Goal: Task Accomplishment & Management: Use online tool/utility

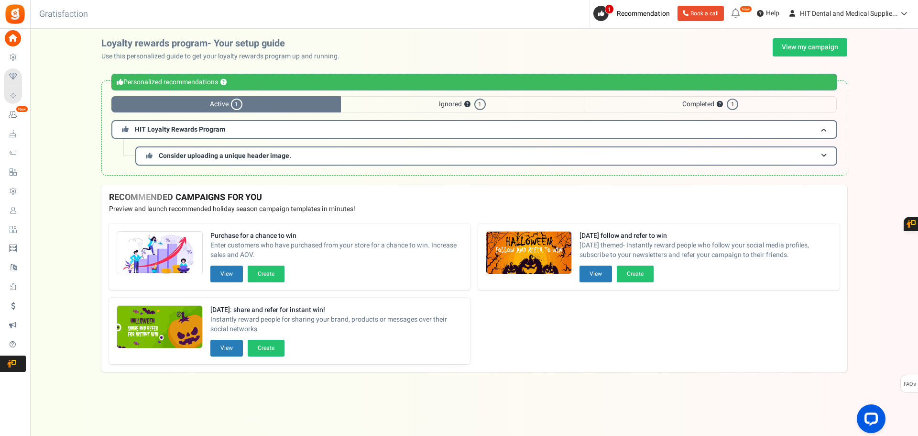
click at [76, 208] on div "Under maintenance we will be back soon We apologize for any inconvenience. The …" at bounding box center [474, 199] width 888 height 340
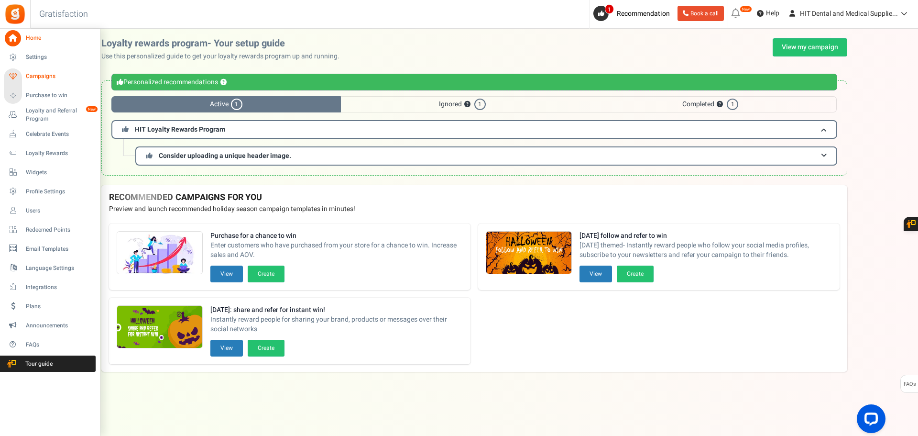
click at [20, 75] on icon at bounding box center [13, 76] width 16 height 16
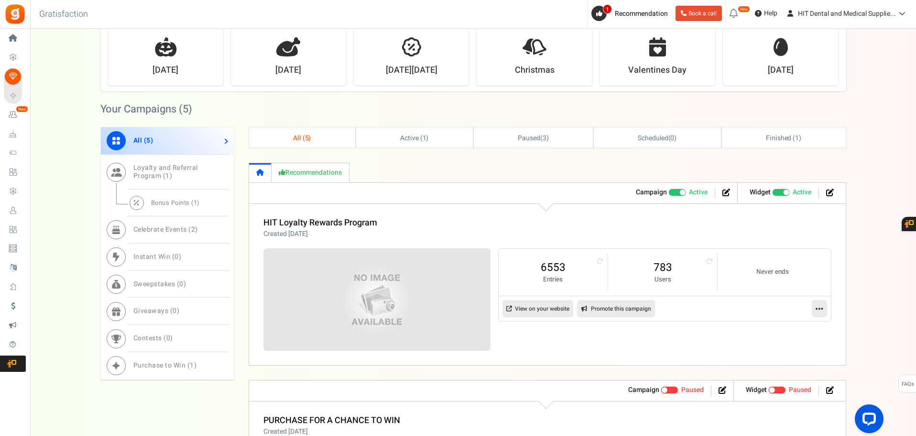
scroll to position [48, 0]
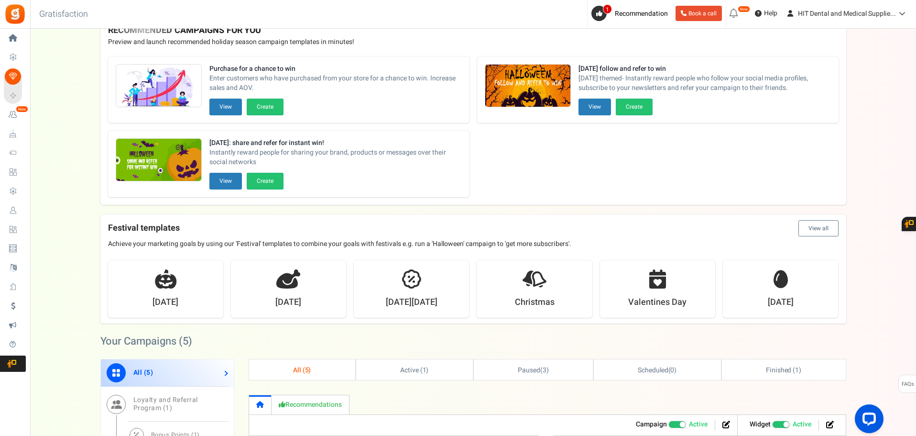
click at [816, 229] on button "View all" at bounding box center [819, 228] width 40 height 16
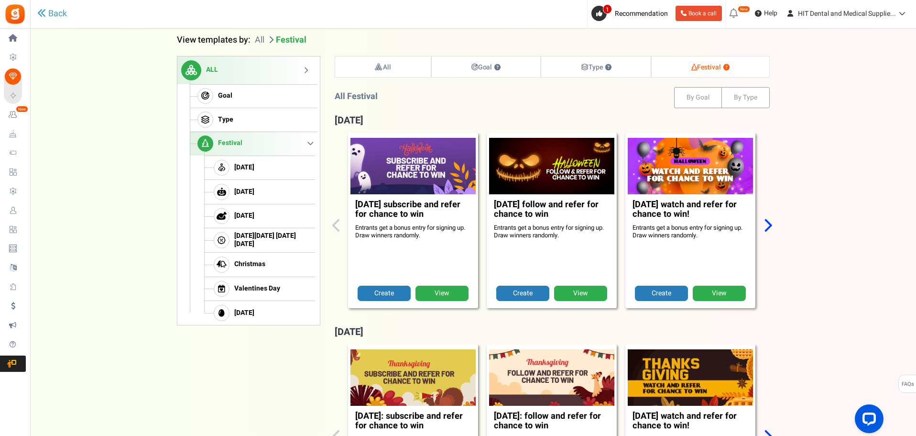
scroll to position [98, 0]
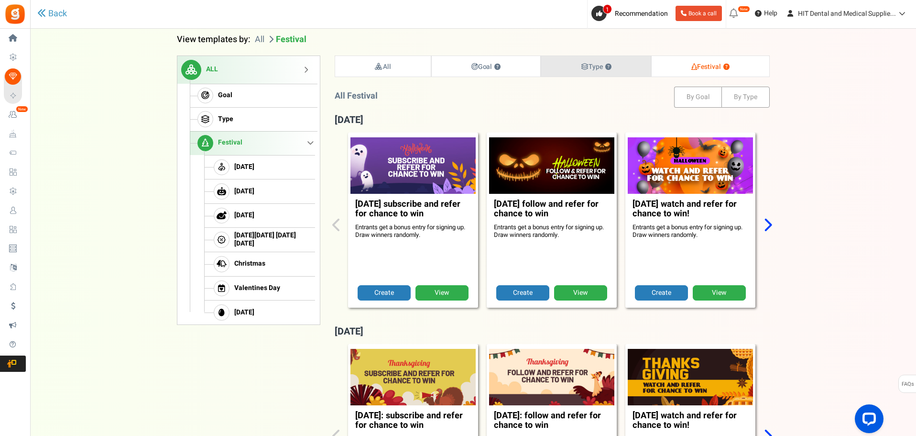
click at [605, 76] on link "Type ?" at bounding box center [596, 66] width 110 height 21
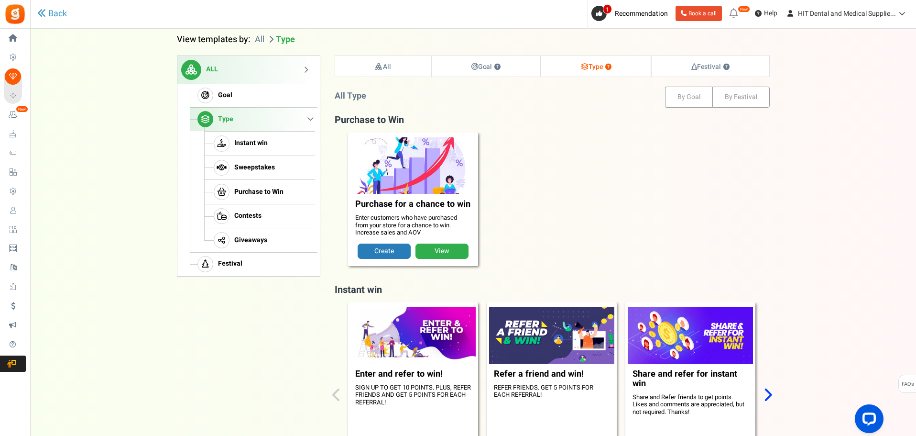
scroll to position [134, 0]
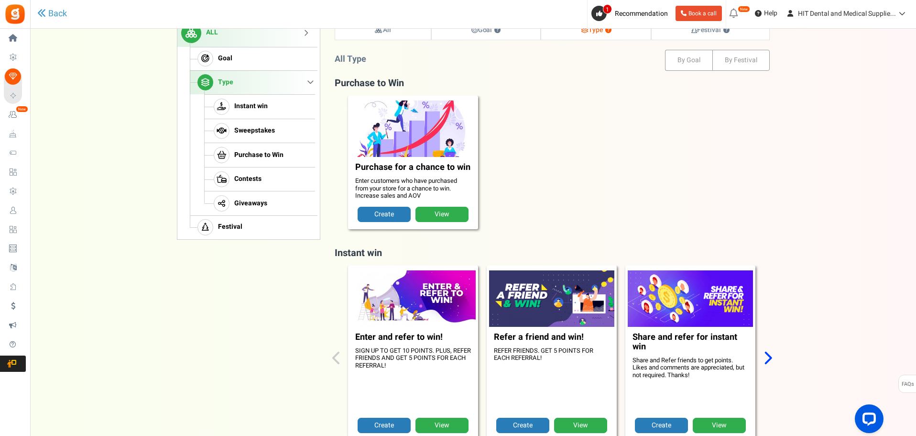
click at [455, 182] on figcaption "Purchase for a chance to win Enter customers who have purchased from your store…" at bounding box center [413, 182] width 125 height 50
click at [415, 183] on figcaption "Purchase for a chance to win Enter customers who have purchased from your store…" at bounding box center [413, 182] width 125 height 50
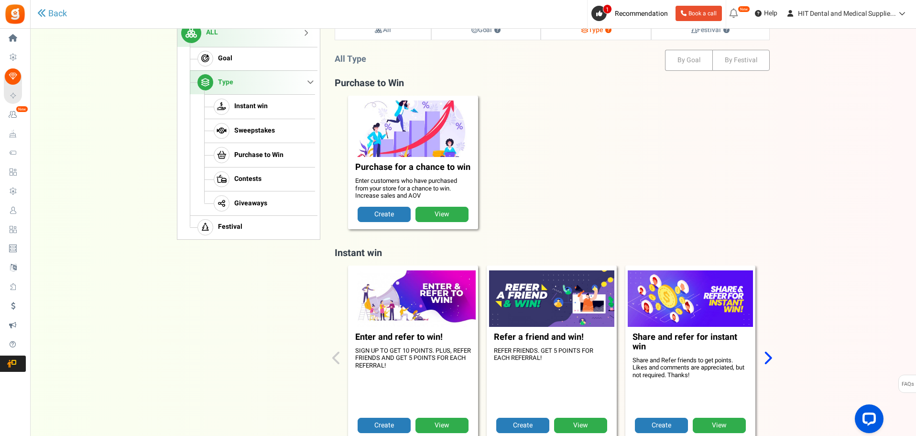
click at [408, 183] on figcaption "Purchase for a chance to win Enter customers who have purchased from your store…" at bounding box center [413, 182] width 125 height 50
click at [438, 215] on link "View" at bounding box center [442, 214] width 53 height 15
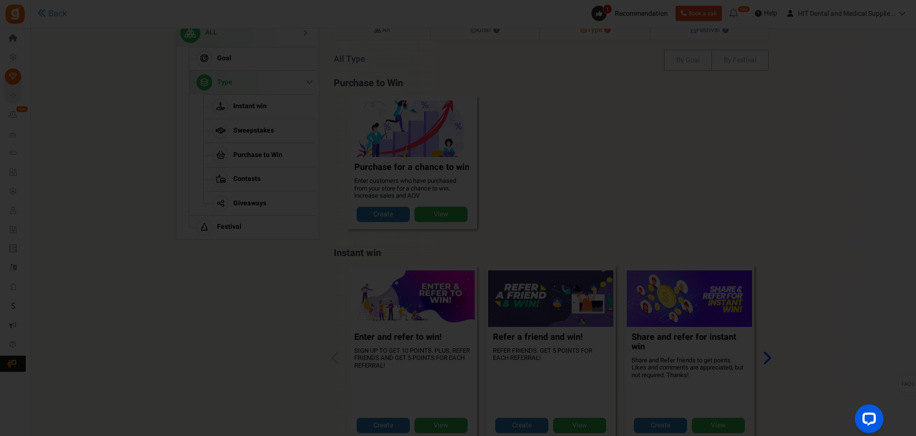
scroll to position [0, 0]
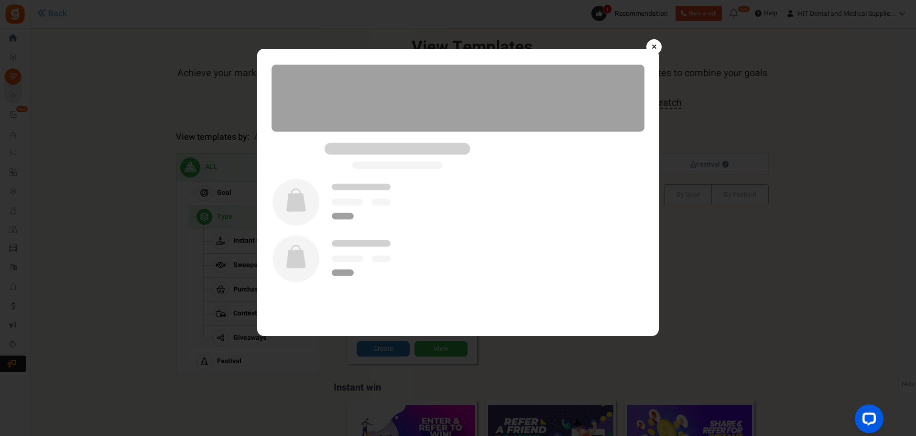
click at [656, 44] on link "×" at bounding box center [654, 46] width 15 height 15
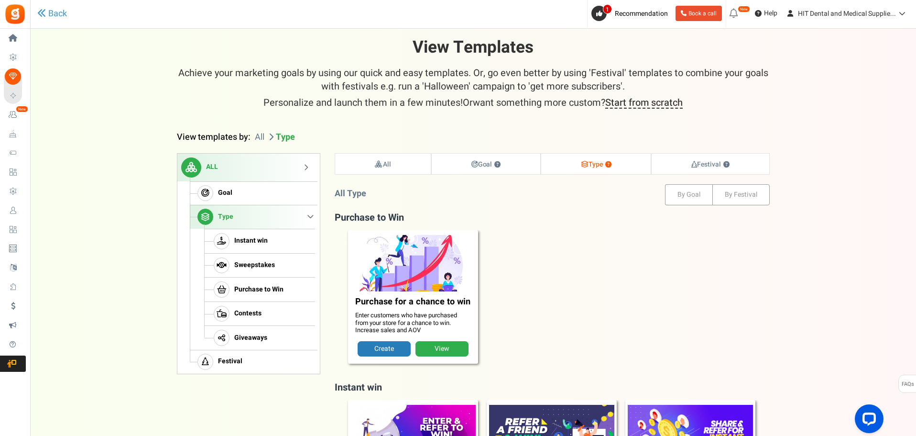
click at [620, 281] on div "Purchase for a chance to win Enter customers who have purchased from your store…" at bounding box center [552, 302] width 416 height 145
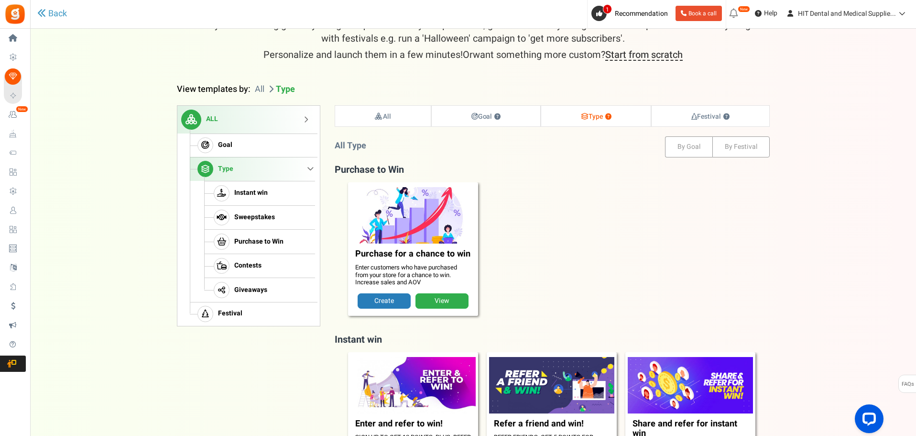
click at [602, 263] on div "Purchase for a chance to win Enter customers who have purchased from your store…" at bounding box center [552, 254] width 416 height 145
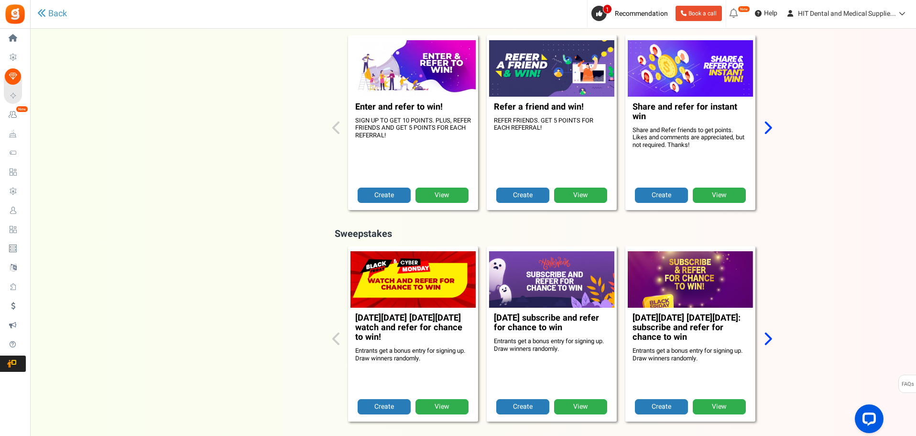
scroll to position [238, 0]
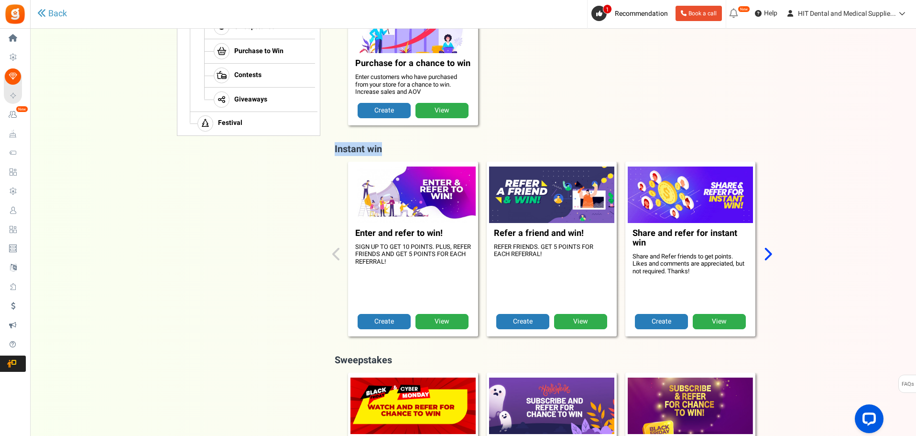
drag, startPoint x: 335, startPoint y: 151, endPoint x: 391, endPoint y: 149, distance: 56.5
click at [391, 149] on h4 "Instant win" at bounding box center [552, 149] width 435 height 11
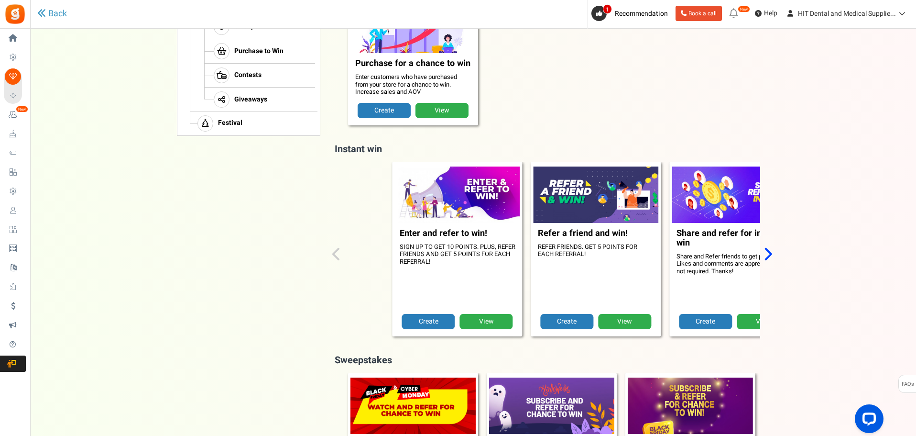
click at [463, 249] on p "SIGN UP TO GET 10 POINTS. PLUS, REFER FRIENDS AND GET 5 POINTS FOR EACH REFERRA…" at bounding box center [458, 254] width 116 height 22
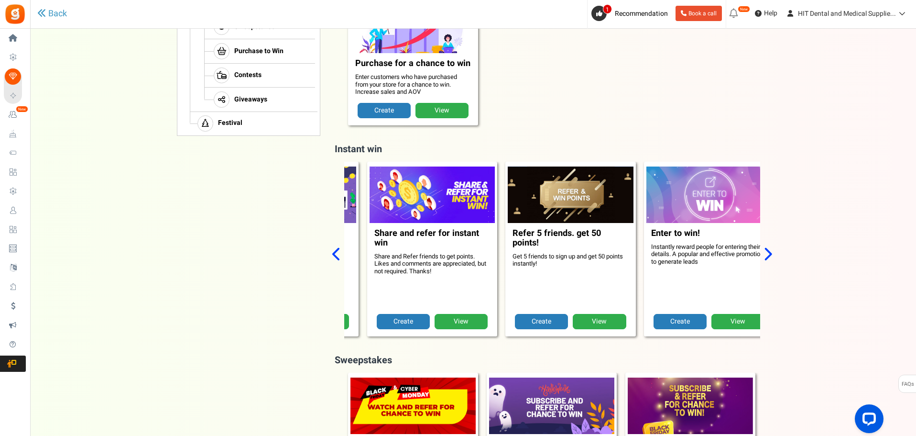
click at [452, 254] on p "Share and Refer friends to get points. Likes and comments are appreciated, but …" at bounding box center [433, 264] width 116 height 22
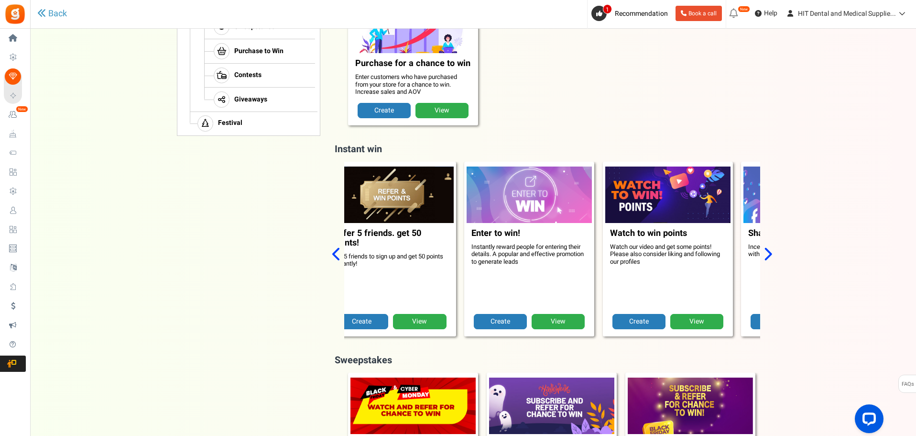
click at [575, 257] on figcaption "Enter to win! Instantly reward people for entering their details. A popular and…" at bounding box center [529, 268] width 125 height 91
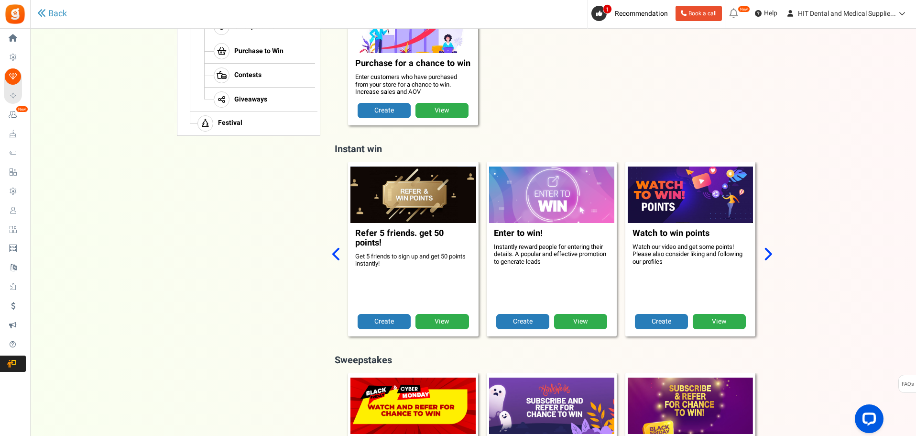
click at [564, 315] on link "View" at bounding box center [580, 321] width 53 height 15
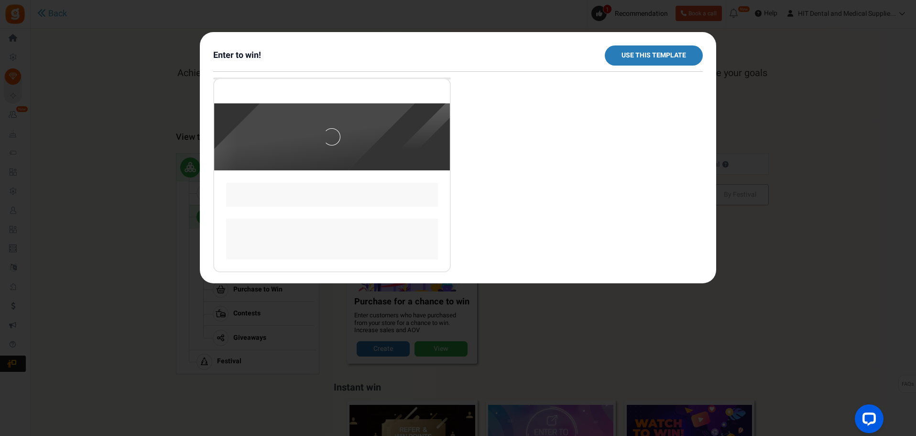
scroll to position [0, 0]
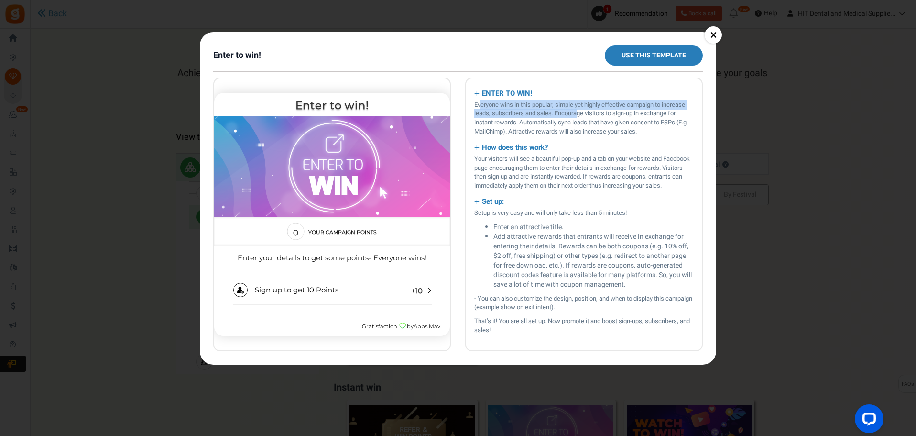
drag, startPoint x: 480, startPoint y: 107, endPoint x: 577, endPoint y: 116, distance: 97.5
click at [577, 116] on p "Everyone wins in this popular, simple yet highly effective campaign to increase…" at bounding box center [584, 117] width 220 height 35
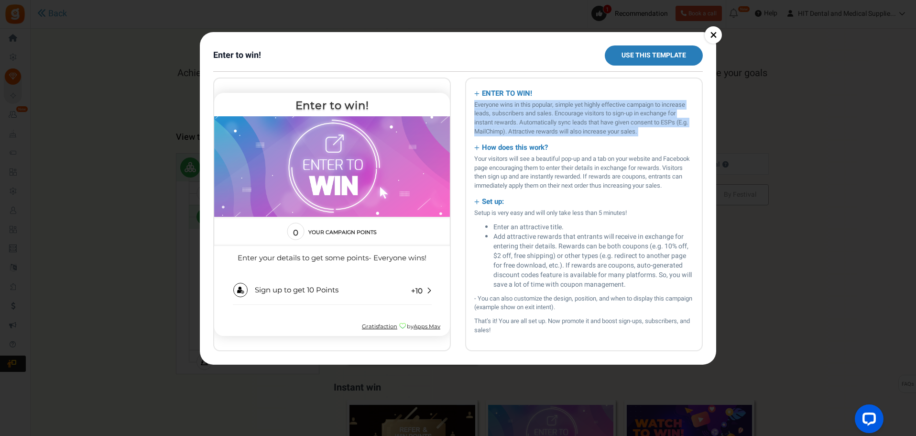
click at [577, 116] on p "Everyone wins in this popular, simple yet highly effective campaign to increase…" at bounding box center [584, 117] width 220 height 35
click at [586, 119] on p "Everyone wins in this popular, simple yet highly effective campaign to increase…" at bounding box center [584, 117] width 220 height 35
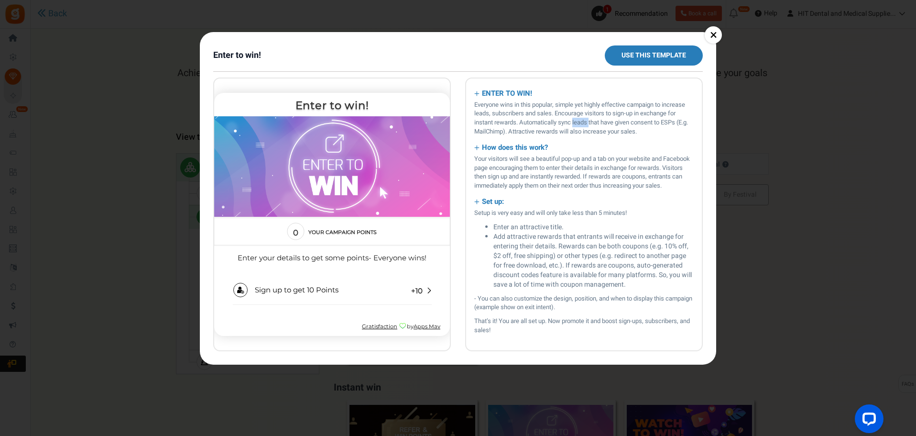
click at [586, 119] on p "Everyone wins in this popular, simple yet highly effective campaign to increase…" at bounding box center [584, 117] width 220 height 35
click at [765, 124] on div "× Enter to win! Use this template ENTER TO WIN! Everyone wins in this popular, …" at bounding box center [458, 218] width 916 height 436
click at [716, 40] on link "×" at bounding box center [713, 34] width 17 height 17
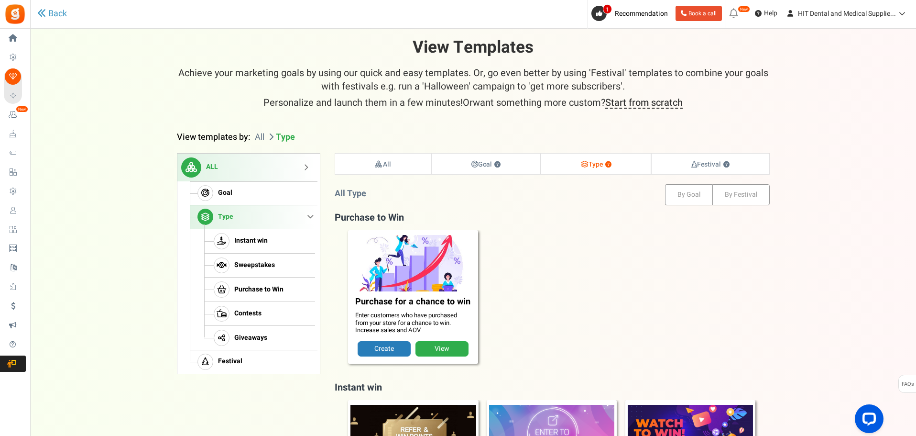
scroll to position [48, 0]
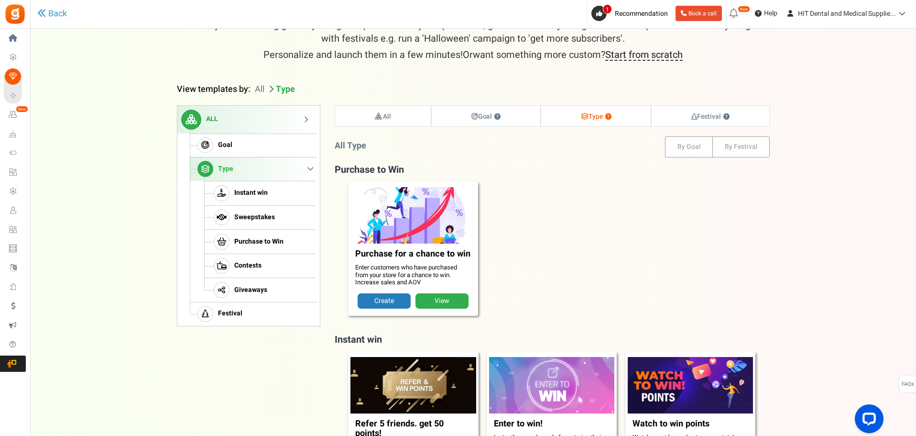
click at [450, 303] on link "View" at bounding box center [442, 300] width 53 height 15
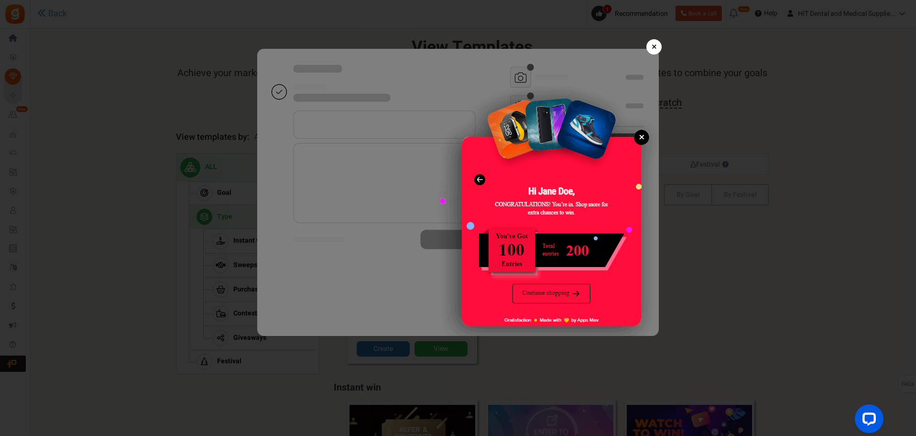
click at [651, 45] on link "×" at bounding box center [654, 46] width 15 height 15
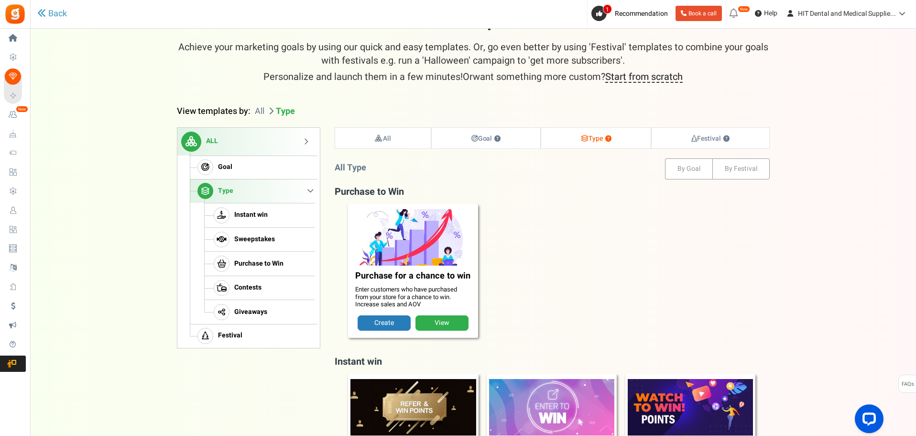
scroll to position [96, 0]
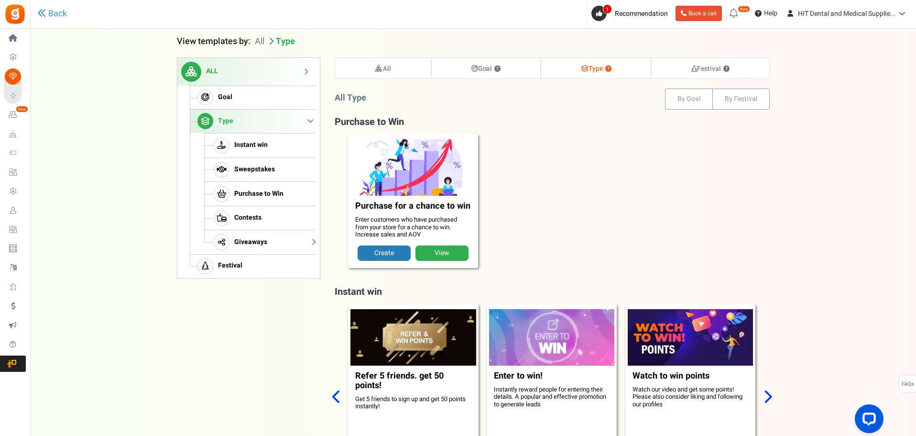
click at [285, 244] on link "Giveaways" at bounding box center [259, 242] width 111 height 24
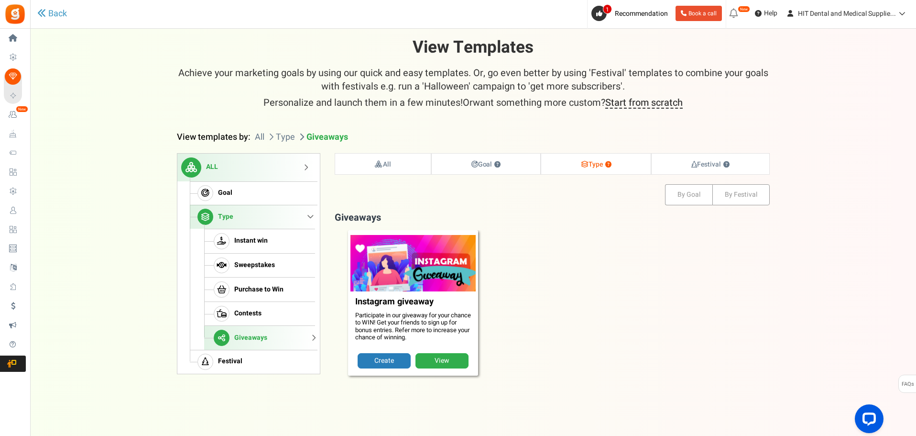
scroll to position [0, 0]
click at [480, 164] on strong "Goal ?" at bounding box center [488, 164] width 30 height 10
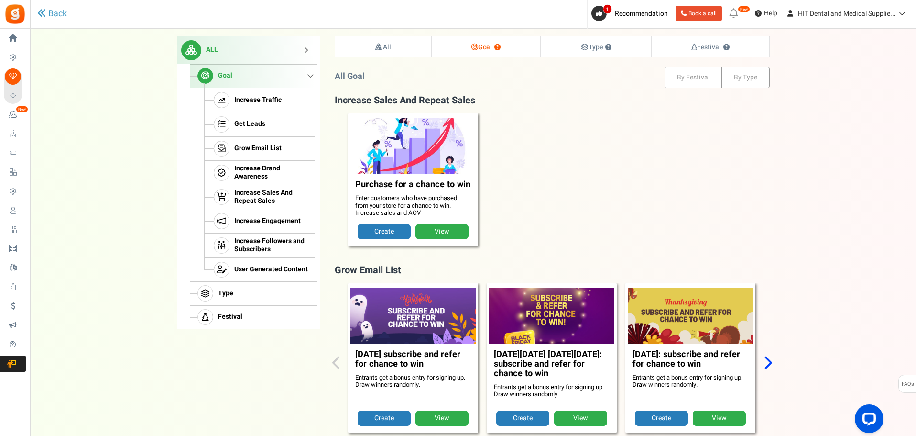
scroll to position [98, 0]
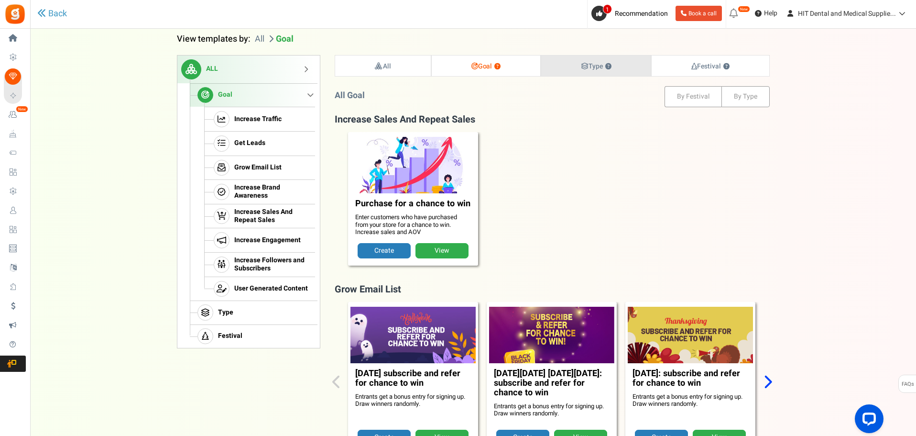
click at [595, 67] on strong "Type ?" at bounding box center [596, 66] width 31 height 10
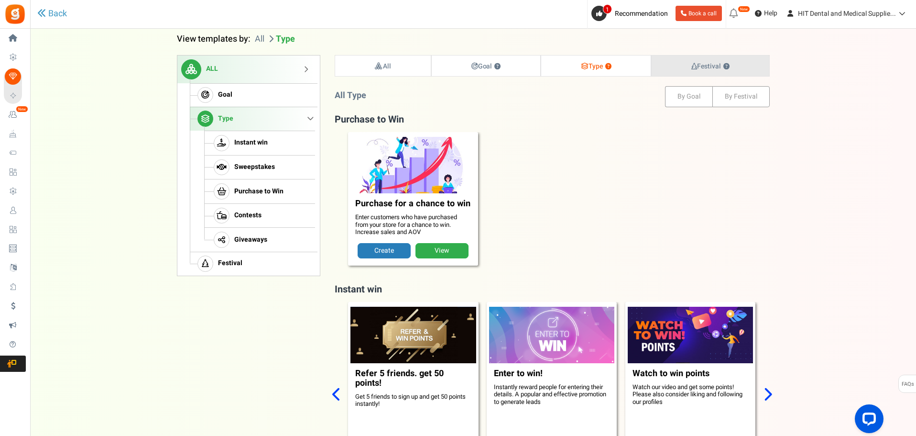
click at [709, 66] on strong "Festival ?" at bounding box center [711, 66] width 38 height 10
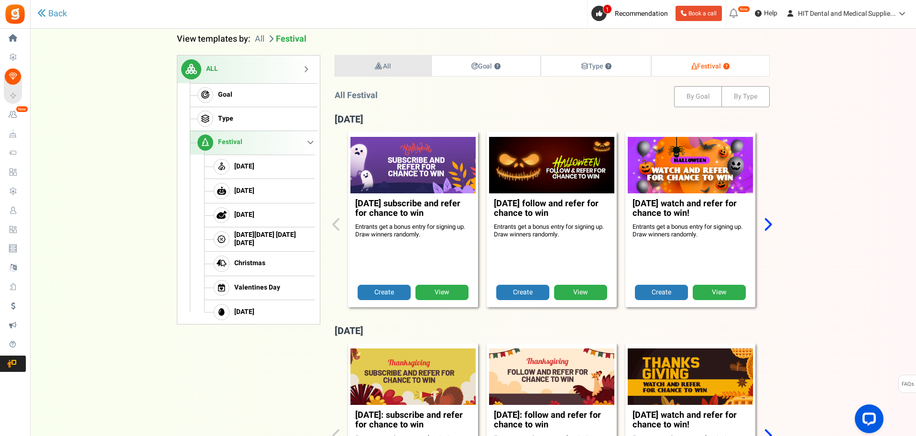
scroll to position [98, 0]
click at [411, 72] on link "All" at bounding box center [383, 66] width 96 height 21
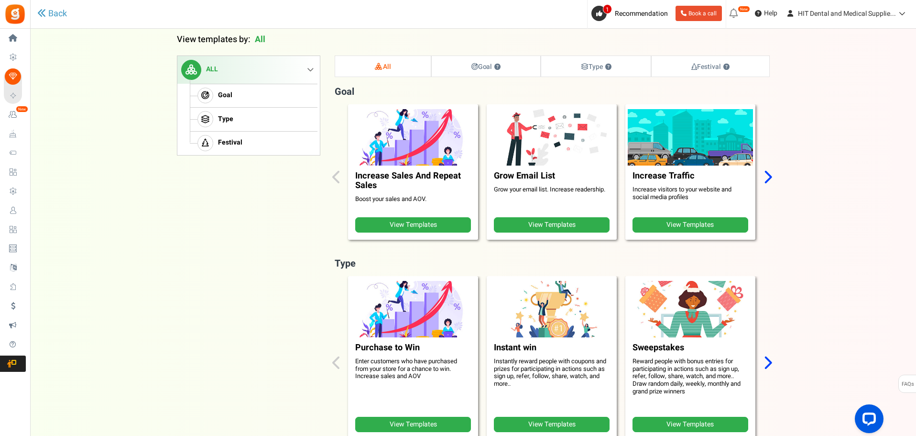
click at [678, 224] on link "View Templates" at bounding box center [691, 224] width 116 height 15
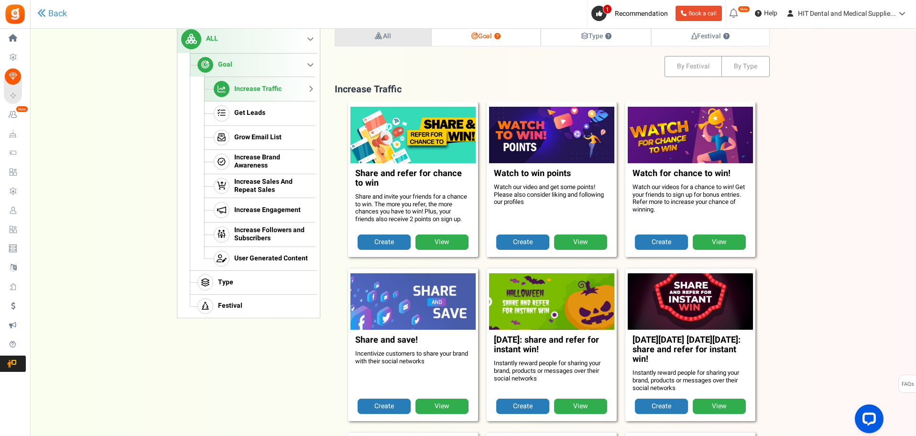
scroll to position [145, 0]
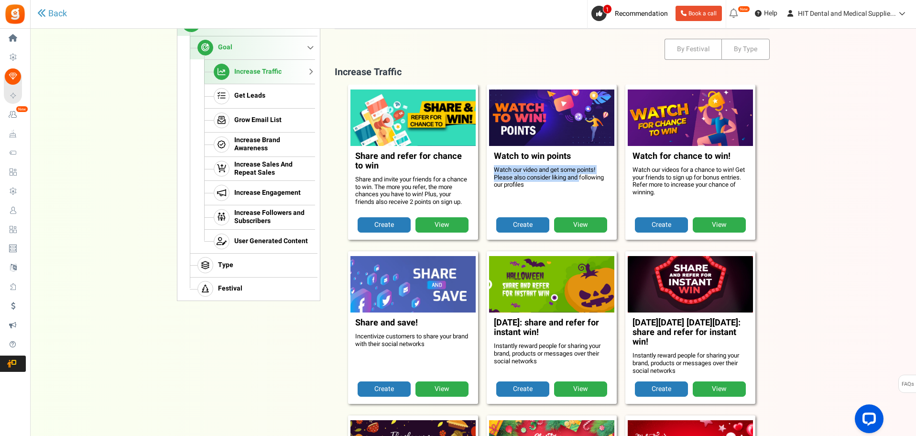
drag, startPoint x: 496, startPoint y: 171, endPoint x: 581, endPoint y: 179, distance: 85.5
click at [581, 179] on p "Watch our video and get some points! Please also consider liking and following …" at bounding box center [552, 177] width 116 height 22
drag, startPoint x: 563, startPoint y: 179, endPoint x: 530, endPoint y: 184, distance: 33.3
click at [530, 184] on p "Watch our video and get some points! Please also consider liking and following …" at bounding box center [552, 177] width 116 height 22
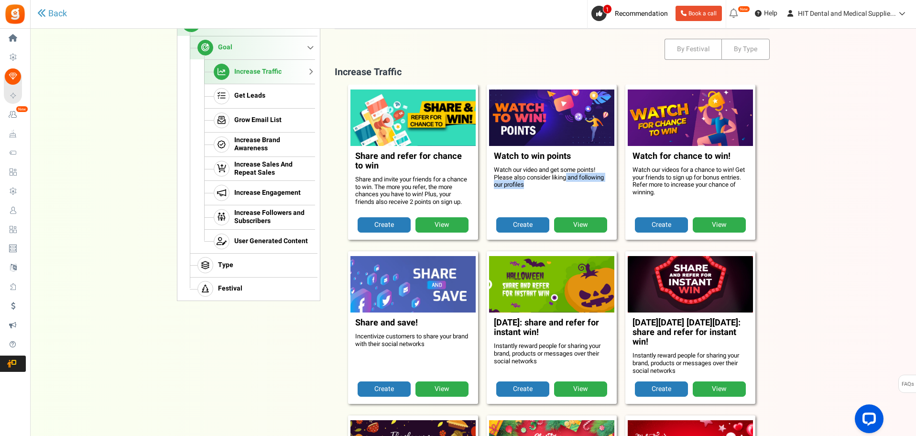
click at [530, 184] on p "Watch our video and get some points! Please also consider liking and following …" at bounding box center [552, 177] width 116 height 22
drag, startPoint x: 526, startPoint y: 184, endPoint x: 499, endPoint y: 182, distance: 26.9
click at [499, 182] on p "Watch our video and get some points! Please also consider liking and following …" at bounding box center [552, 177] width 116 height 22
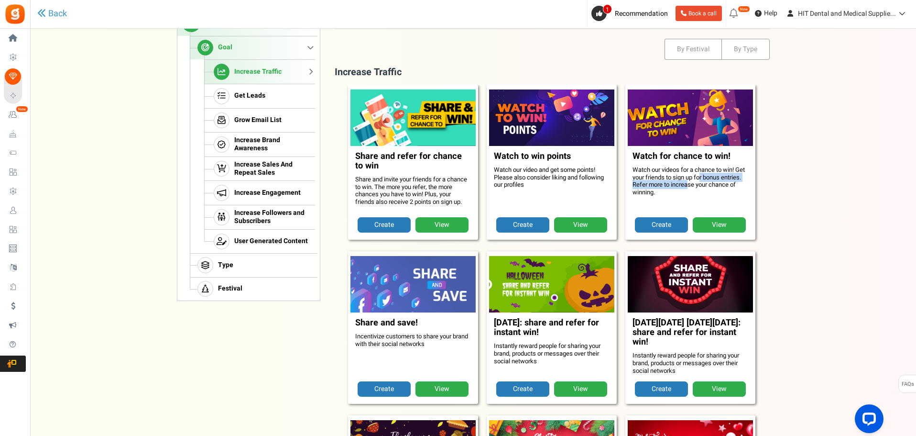
drag, startPoint x: 701, startPoint y: 182, endPoint x: 690, endPoint y: 187, distance: 12.4
click at [690, 187] on p "Watch our videos for a chance to win! Get your friends to sign up for bonus ent…" at bounding box center [691, 181] width 116 height 30
click at [688, 189] on p "Watch our videos for a chance to win! Get your friends to sign up for bonus ent…" at bounding box center [691, 181] width 116 height 30
click at [675, 191] on p "Watch our videos for a chance to win! Get your friends to sign up for bonus ent…" at bounding box center [691, 181] width 116 height 30
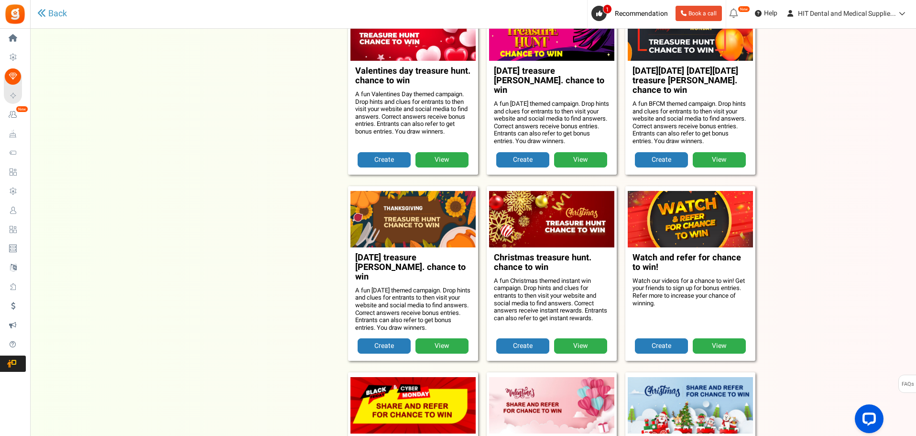
scroll to position [719, 0]
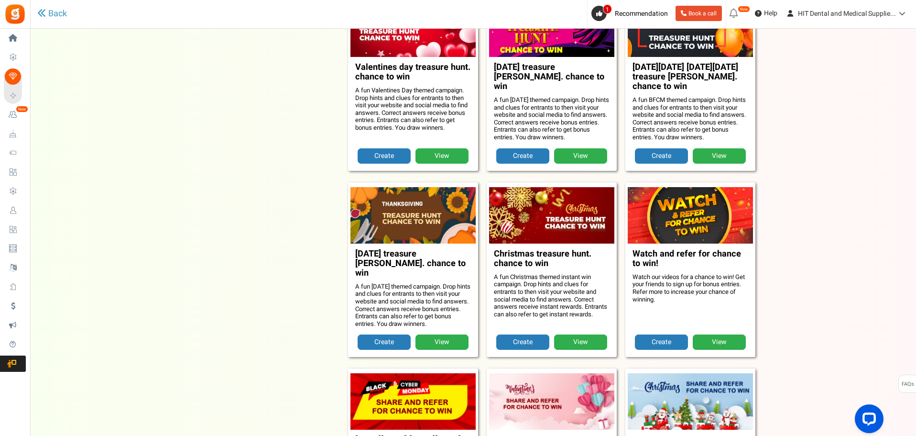
click at [424, 334] on link "View" at bounding box center [442, 341] width 53 height 15
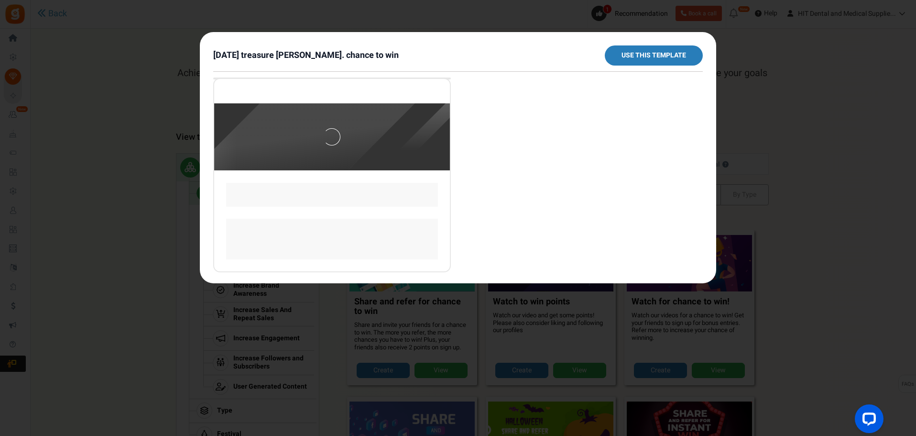
scroll to position [0, 0]
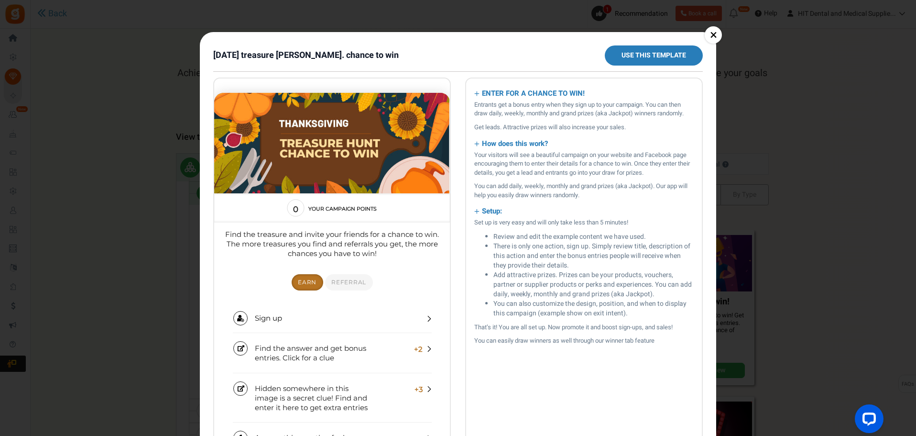
click at [857, 220] on div "× [DATE] treasure [PERSON_NAME]. chance to win Use this template ENTER FOR A CH…" at bounding box center [458, 218] width 916 height 436
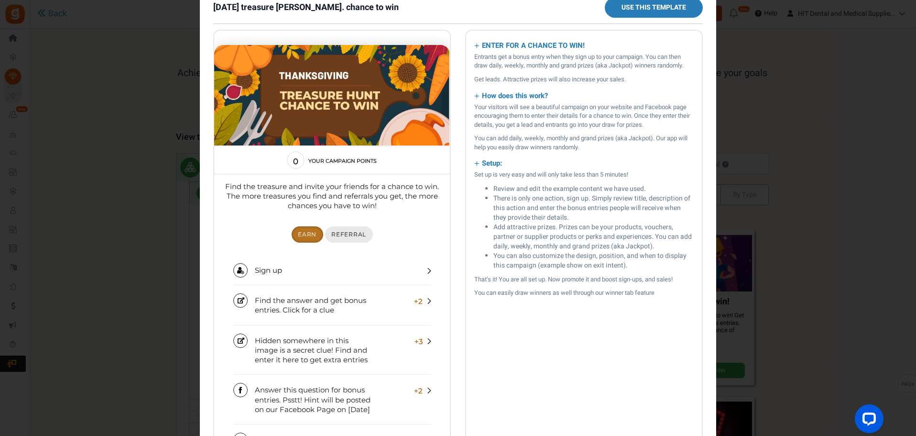
click at [326, 232] on link "Referral" at bounding box center [349, 234] width 48 height 16
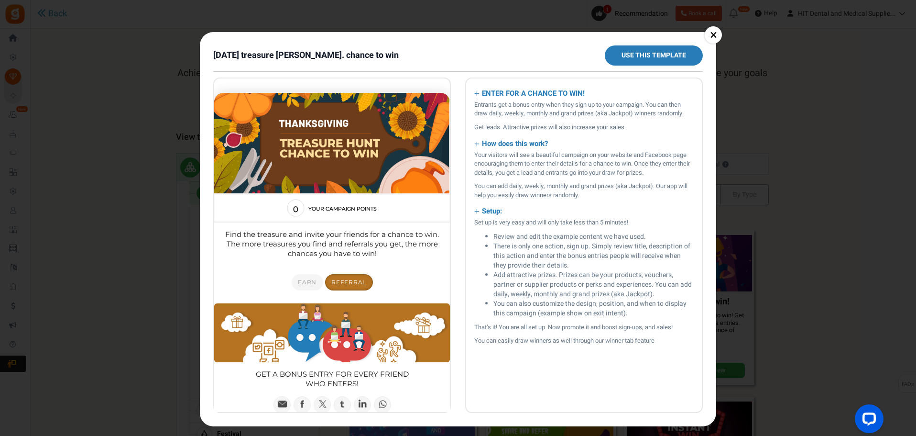
scroll to position [0, 0]
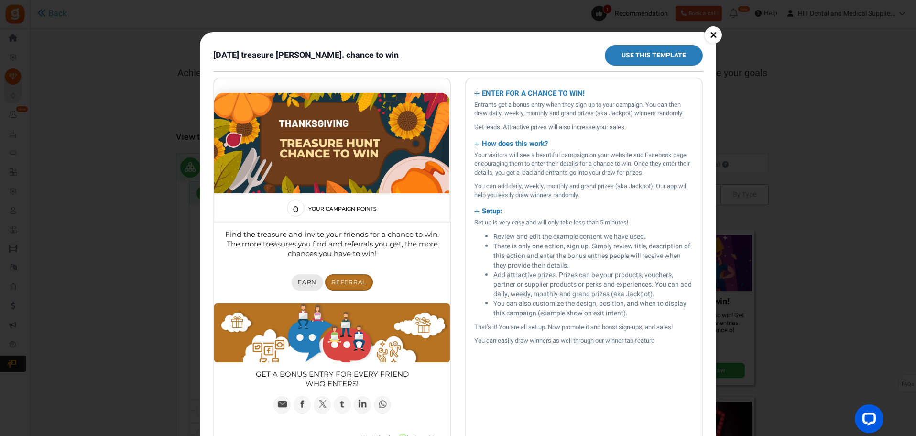
click at [304, 286] on link "Earn" at bounding box center [308, 282] width 32 height 16
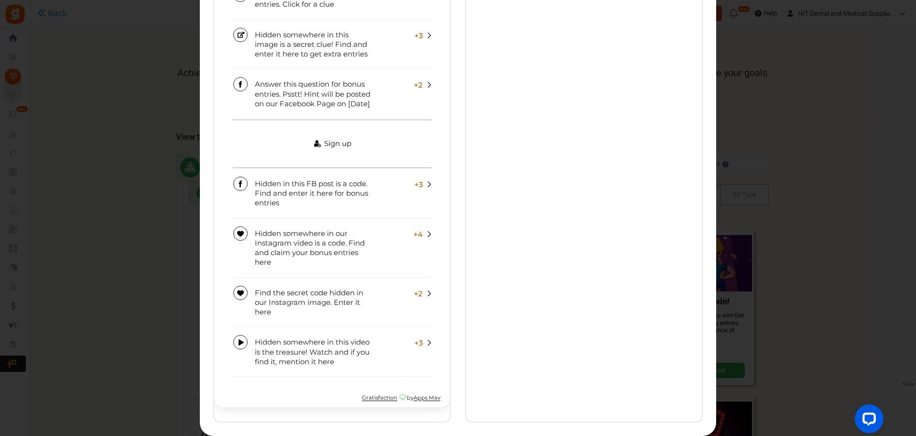
scroll to position [325, 0]
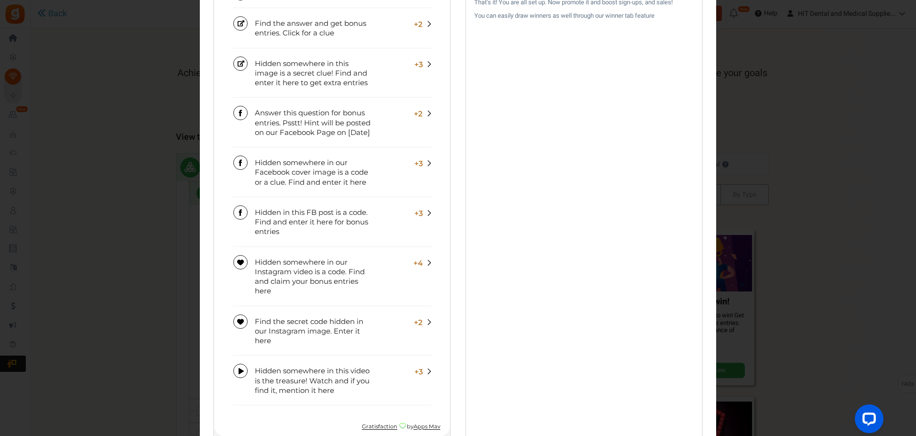
click at [727, 254] on div "× [DATE] treasure [PERSON_NAME]. chance to win Use this template ENTER FOR A CH…" at bounding box center [458, 218] width 916 height 436
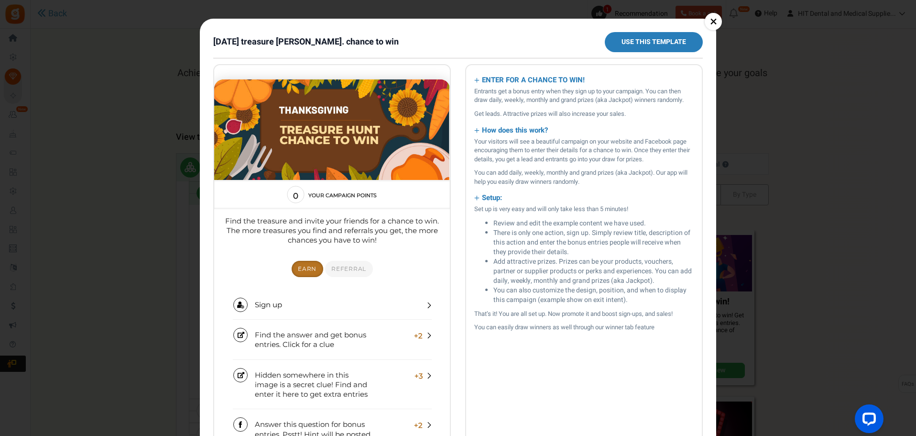
scroll to position [0, 0]
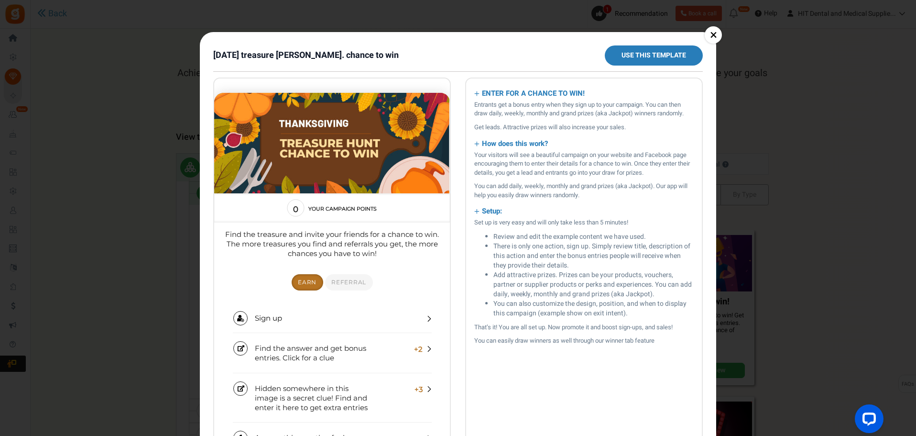
click at [719, 37] on link "×" at bounding box center [713, 34] width 17 height 17
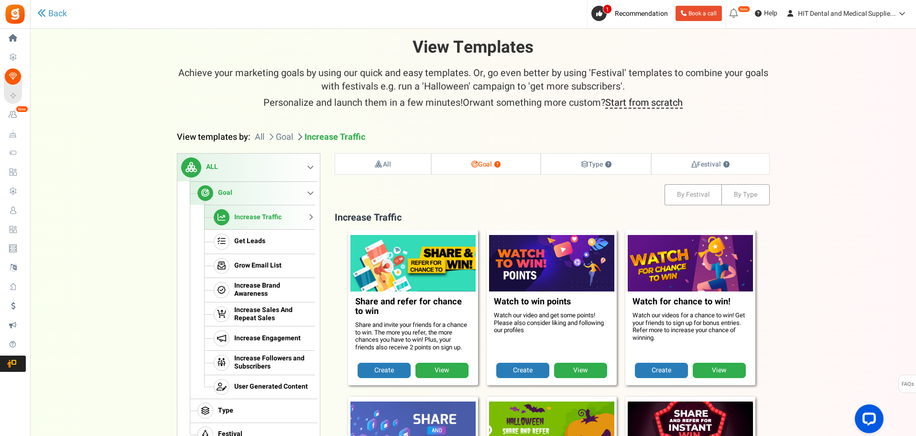
click at [280, 140] on li "Goal" at bounding box center [279, 137] width 27 height 12
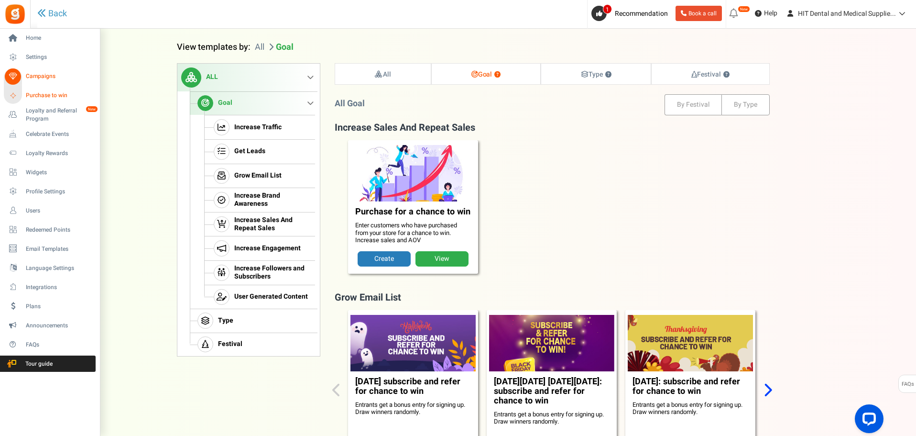
scroll to position [98, 0]
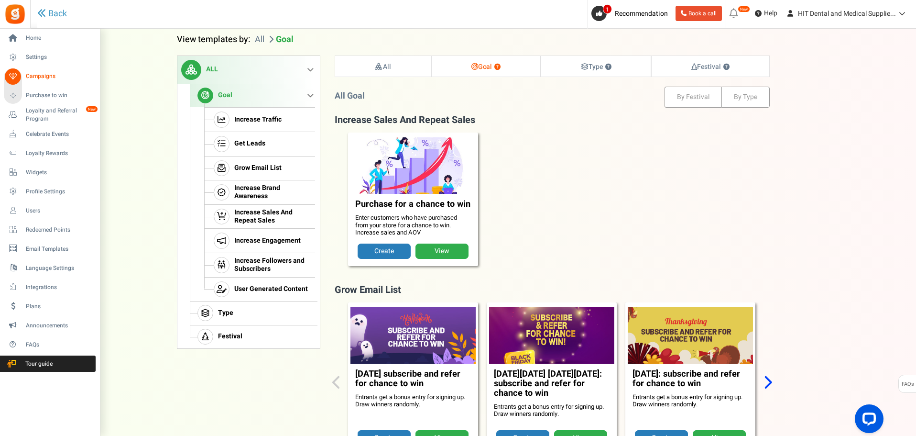
click at [22, 76] on link "Campaigns" at bounding box center [50, 76] width 92 height 16
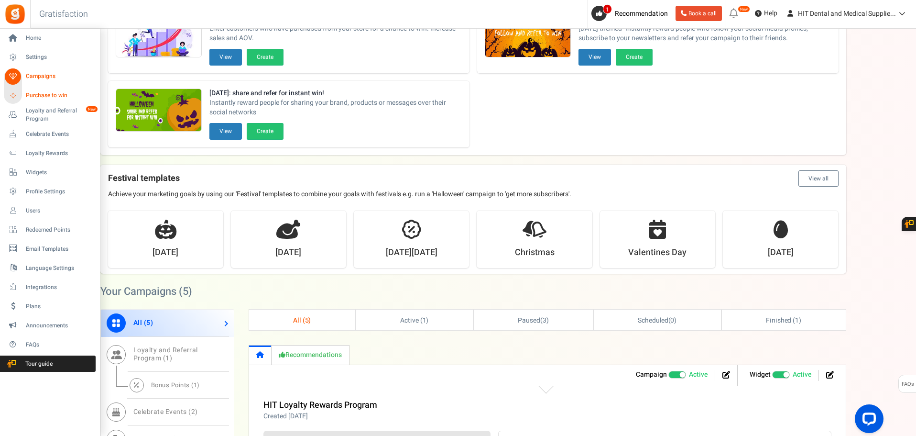
click at [33, 99] on span "Purchase to win" at bounding box center [59, 95] width 67 height 8
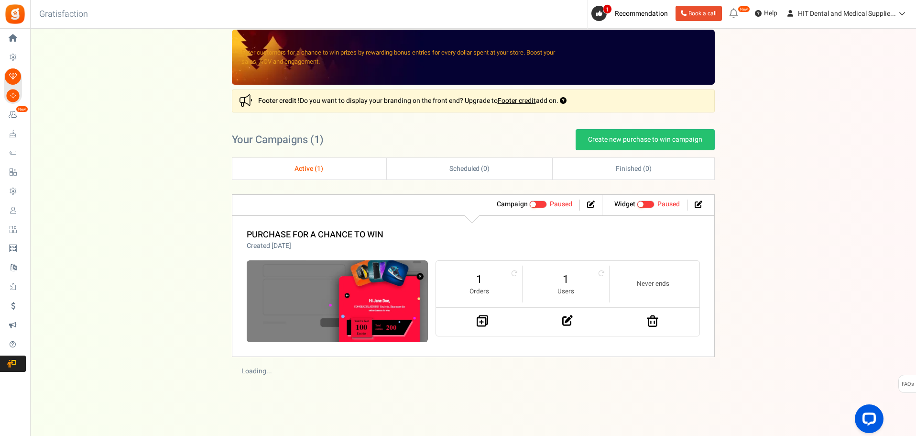
scroll to position [6, 0]
click at [794, 299] on div "Please update your plugin to use this feature. Once updated, click here to Veri…" at bounding box center [473, 204] width 886 height 365
click at [617, 144] on link "Create new purchase to win campaign" at bounding box center [645, 139] width 139 height 21
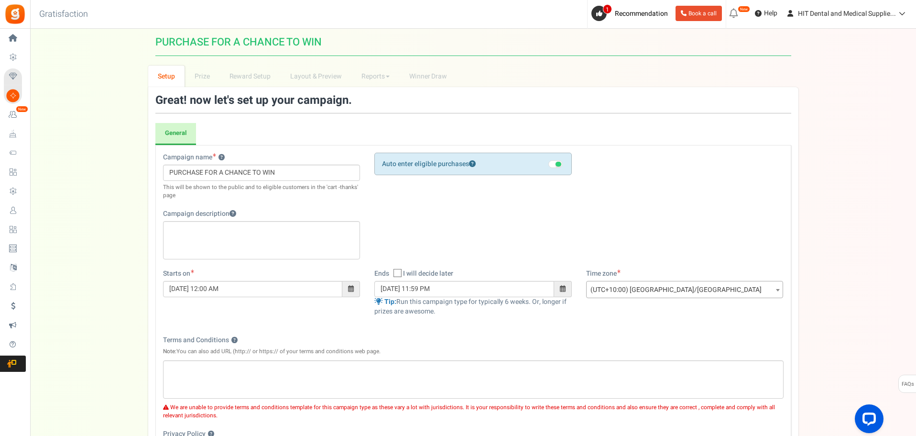
click at [321, 148] on div "Campaign name ? Display Title shown publicly PURCHASE FOR A CHANCE TO WIN This …" at bounding box center [473, 338] width 636 height 387
click at [425, 177] on div "Auto enter eligible purchases Important! Customers need to check the 'Terms and…" at bounding box center [473, 168] width 212 height 30
click at [262, 248] on div "Rich Text Editor, competition_desc" at bounding box center [262, 240] width 198 height 38
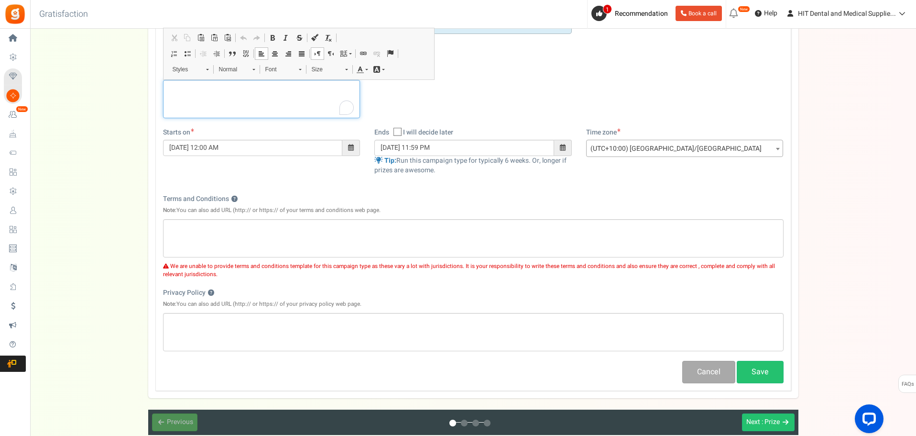
scroll to position [143, 0]
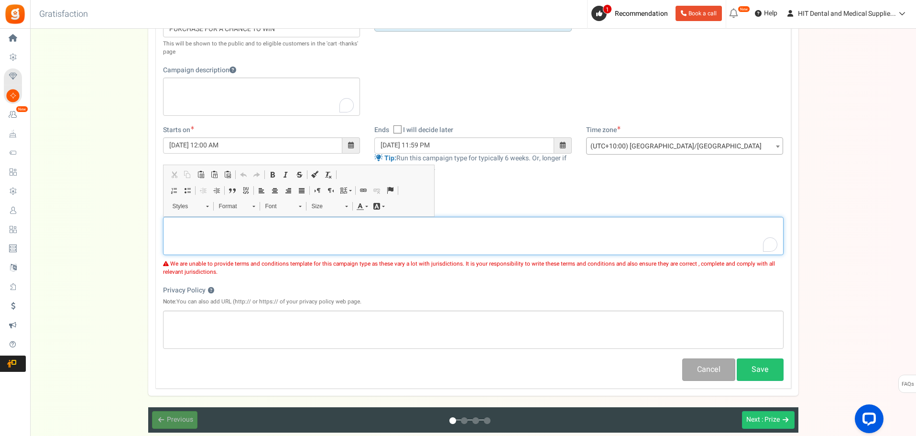
click at [375, 242] on div "To enrich screen reader interactions, please activate Accessibility in Grammarl…" at bounding box center [473, 236] width 621 height 38
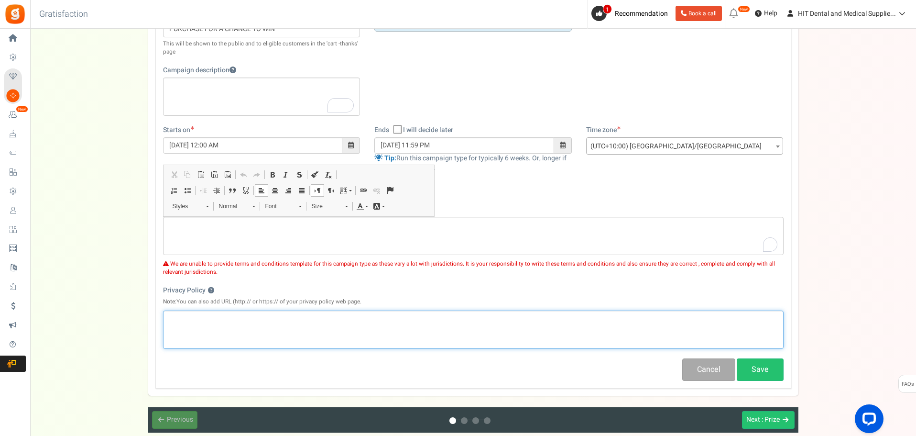
click at [341, 314] on p "Rich Text Editor, competition_privacy" at bounding box center [473, 319] width 608 height 10
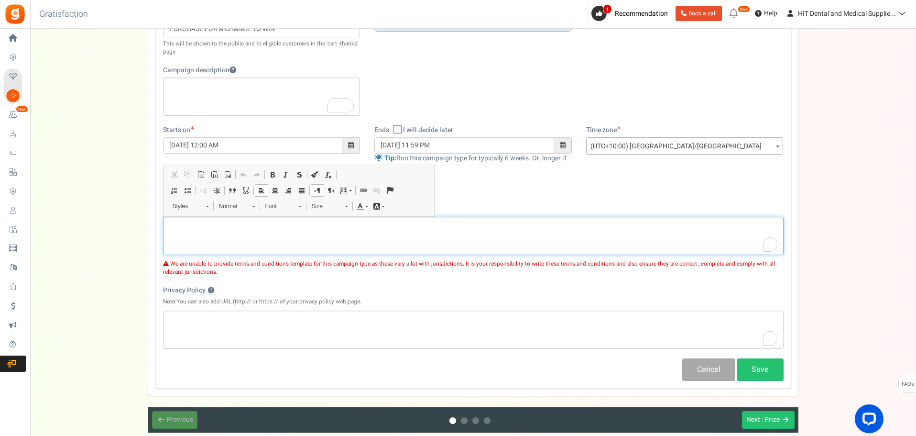
click at [512, 232] on div "To enrich screen reader interactions, please activate Accessibility in Grammarl…" at bounding box center [473, 236] width 621 height 38
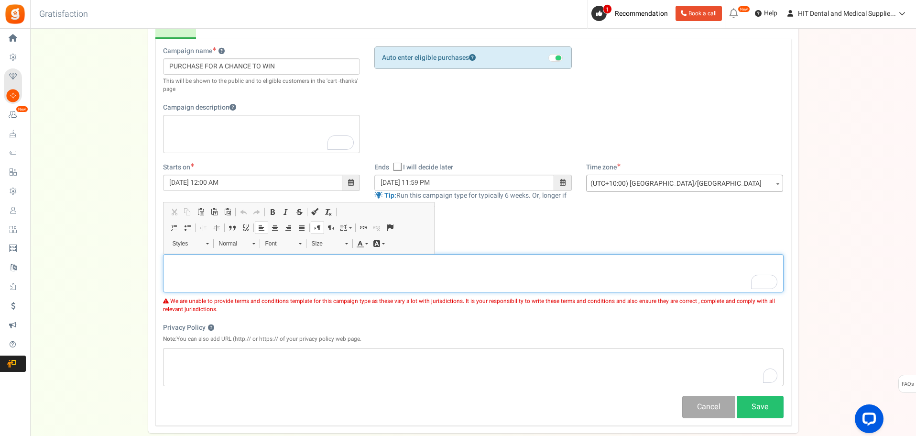
scroll to position [48, 0]
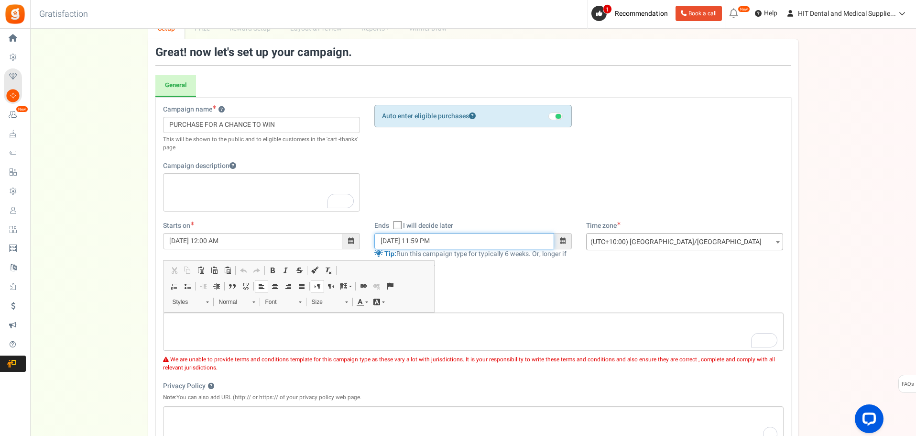
click at [512, 232] on div "Ends Open On I will decide later [DATE] 11:59 PM Tip:" at bounding box center [474, 244] width 198 height 47
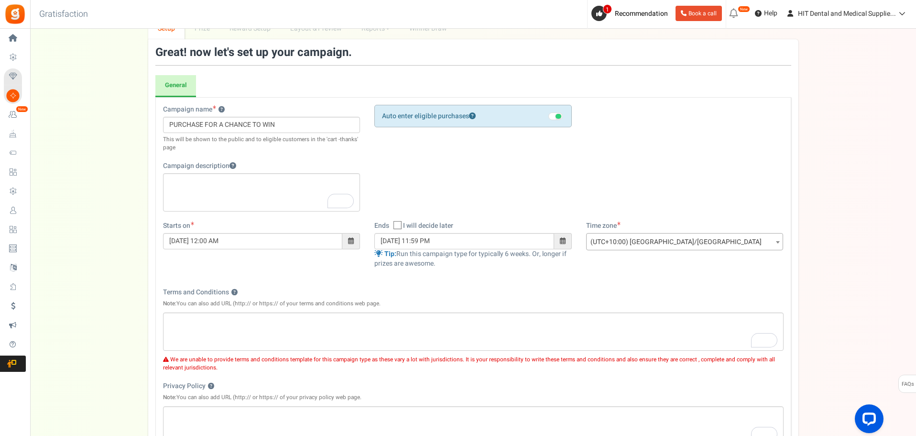
click at [513, 193] on div "Campaign name ? Display Title shown publicly PURCHASE FOR A CHANCE TO WIN This …" at bounding box center [473, 163] width 635 height 116
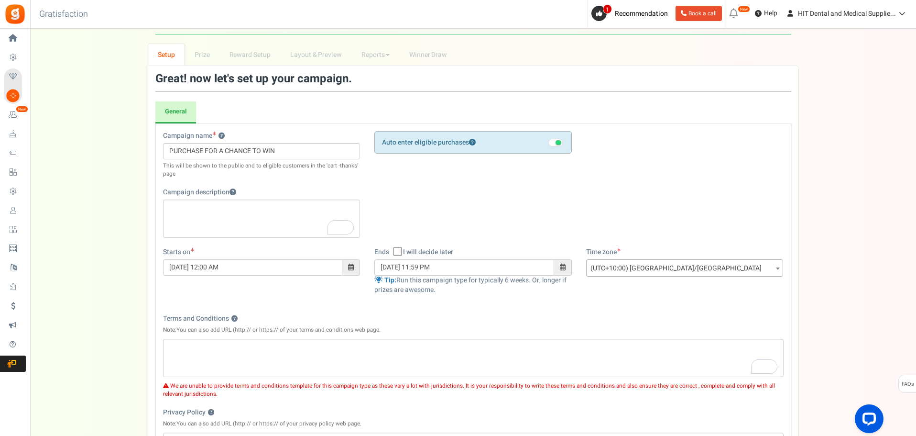
scroll to position [0, 0]
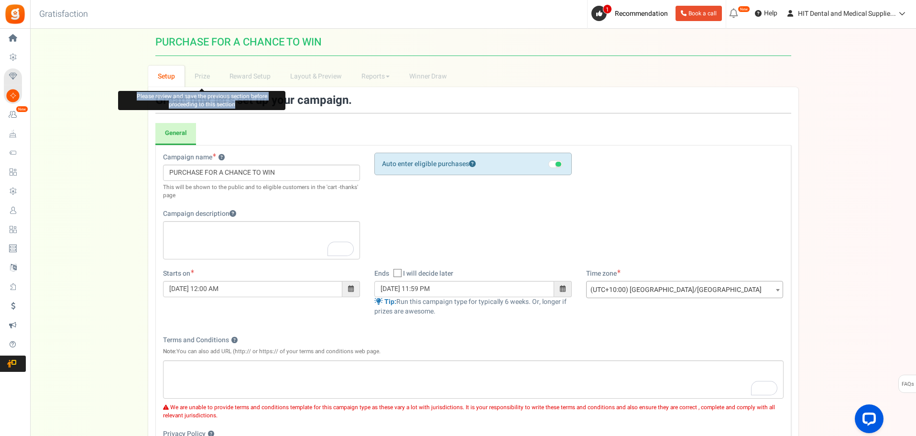
click at [220, 80] on ul "Setup Prize Please review and save the previous section before proceeding to th…" at bounding box center [473, 77] width 650 height 22
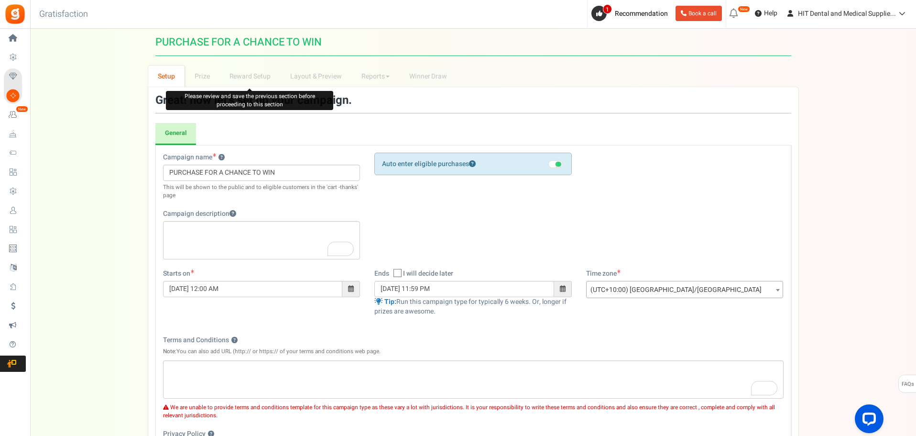
click at [201, 79] on li "Prize" at bounding box center [202, 77] width 35 height 22
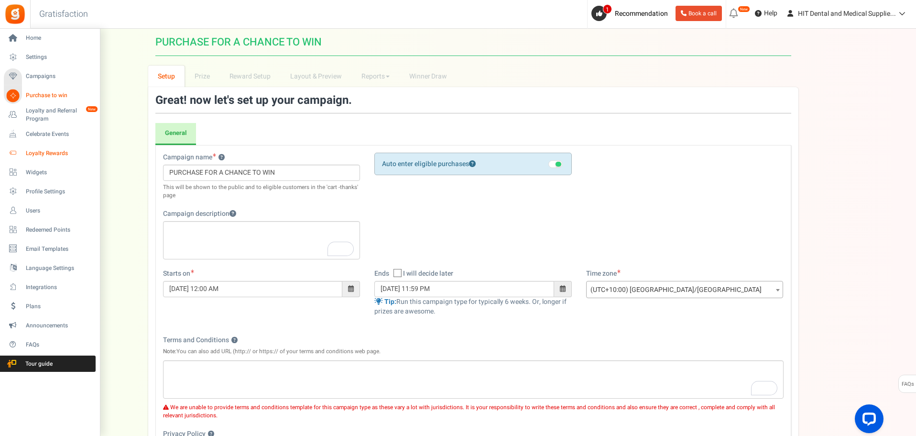
click at [71, 150] on span "Loyalty Rewards" at bounding box center [59, 153] width 67 height 8
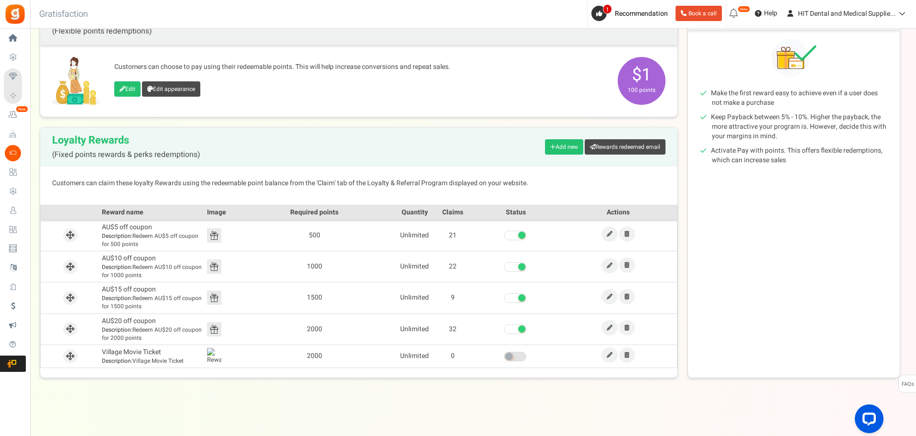
scroll to position [27, 0]
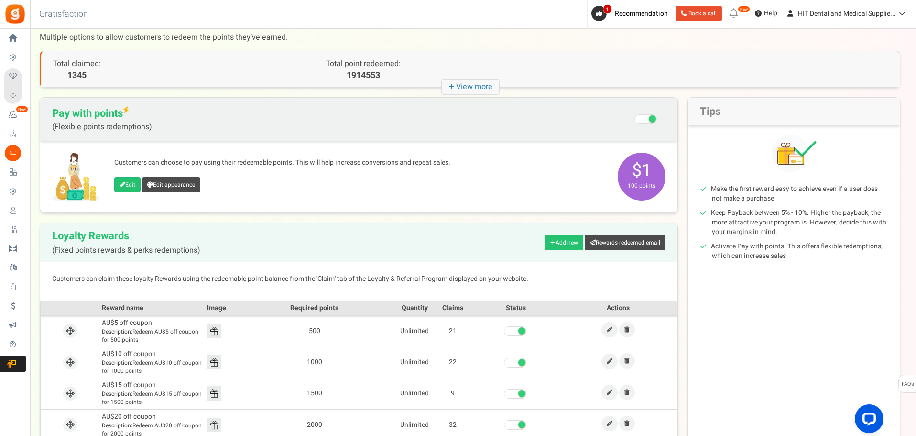
click at [249, 182] on div "Edit Edit appearance" at bounding box center [361, 186] width 494 height 18
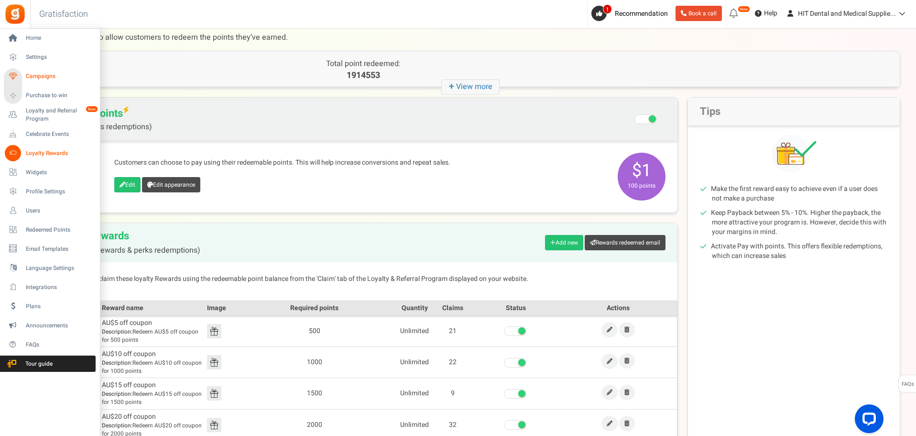
click at [78, 80] on span "Campaigns" at bounding box center [59, 76] width 67 height 8
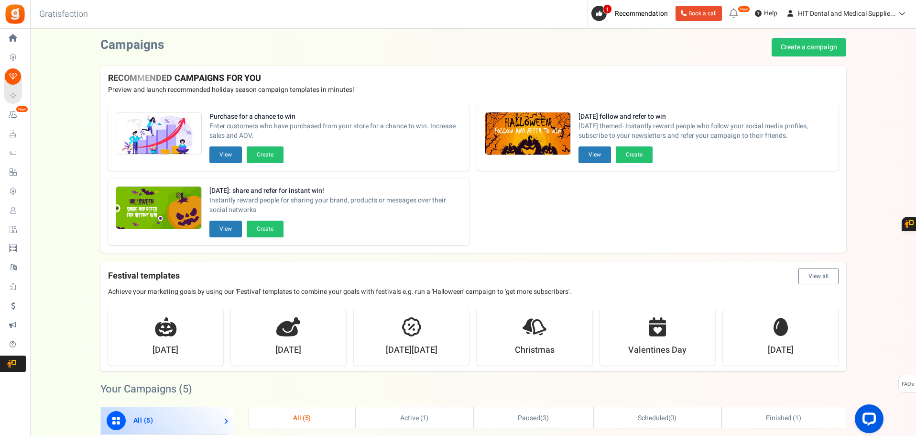
click at [592, 156] on button "View" at bounding box center [595, 154] width 33 height 17
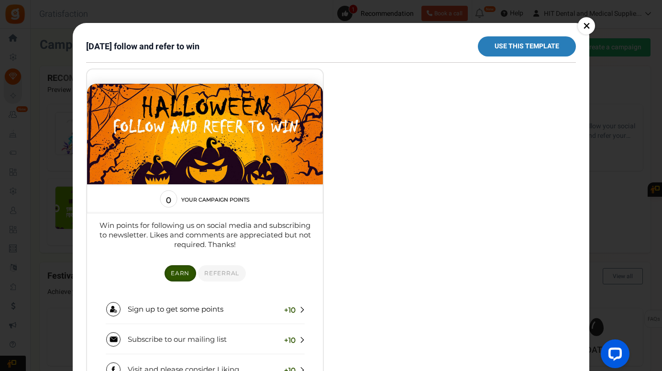
scroll to position [48, 0]
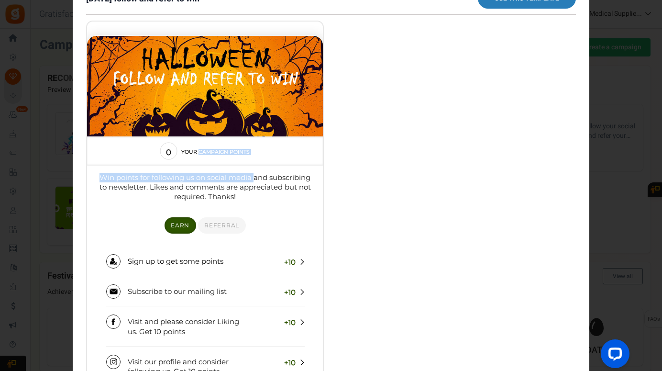
drag, startPoint x: 199, startPoint y: 161, endPoint x: 254, endPoint y: 178, distance: 57.6
click at [254, 178] on section "0 Your campaign points 0 Your entries Win points for following us on social med…" at bounding box center [205, 321] width 236 height 370
click at [254, 178] on p "Win points for following us on social media and subscribing to newsletter. Like…" at bounding box center [205, 187] width 214 height 29
click at [238, 202] on section "0 Your campaign points 0 Your entries Win points for following us on social med…" at bounding box center [205, 321] width 236 height 370
drag, startPoint x: 105, startPoint y: 180, endPoint x: 248, endPoint y: 185, distance: 143.1
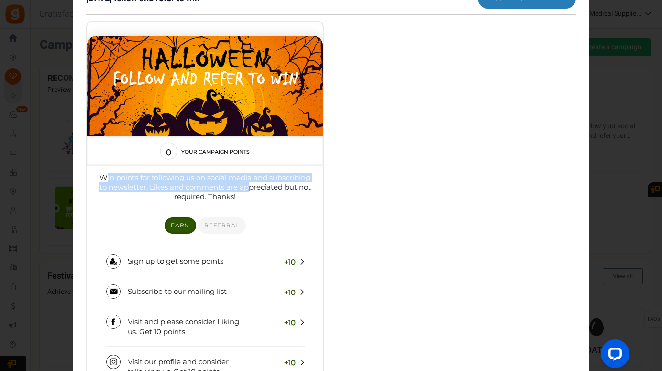
click at [248, 185] on p "Win points for following us on social media and subscribing to newsletter. Like…" at bounding box center [205, 187] width 214 height 29
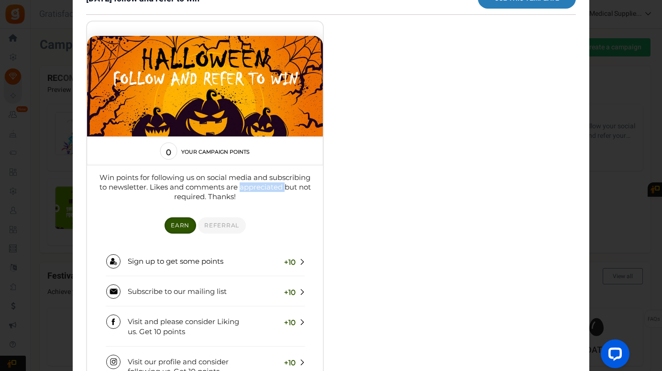
click at [248, 185] on p "Win points for following us on social media and subscribing to newsletter. Like…" at bounding box center [205, 187] width 214 height 29
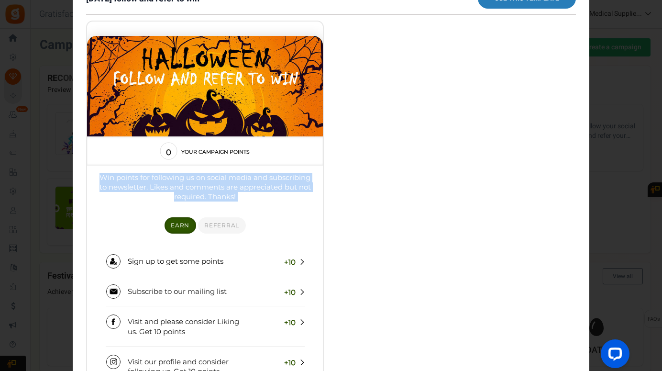
click at [248, 185] on p "Win points for following us on social media and subscribing to newsletter. Like…" at bounding box center [205, 187] width 214 height 29
click at [242, 191] on p "Win points for following us on social media and subscribing to newsletter. Like…" at bounding box center [205, 187] width 214 height 29
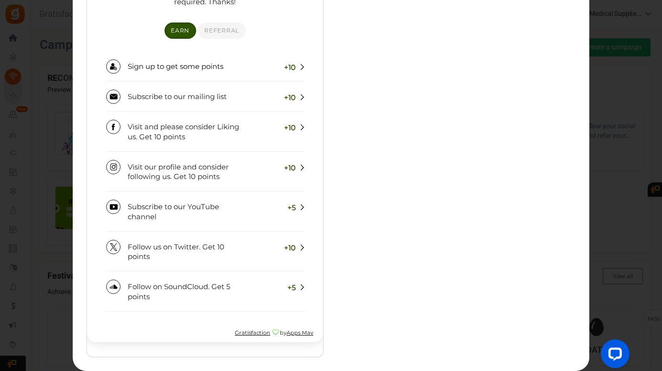
scroll to position [214, 0]
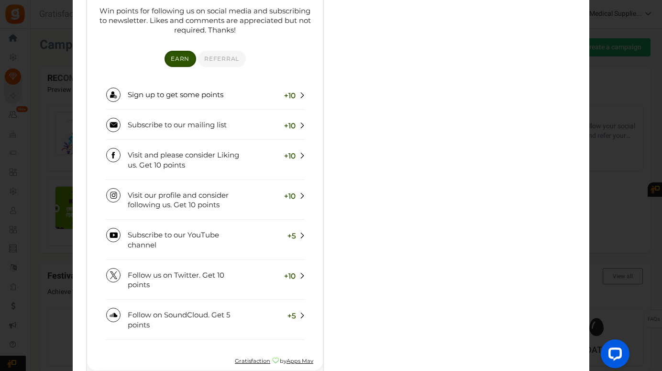
click at [573, 135] on div at bounding box center [331, 119] width 490 height 531
click at [631, 113] on div "× [DATE] follow and refer to win Use this template" at bounding box center [331, 185] width 662 height 371
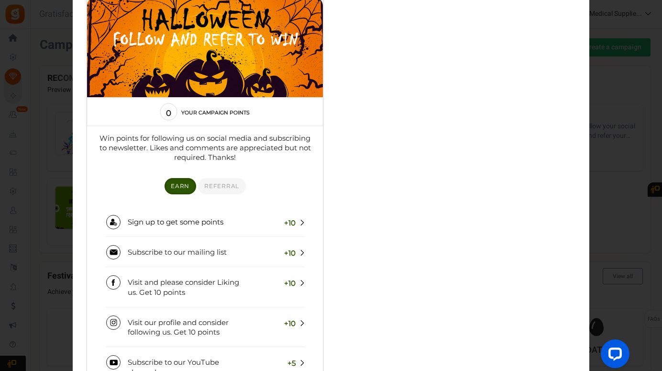
scroll to position [0, 0]
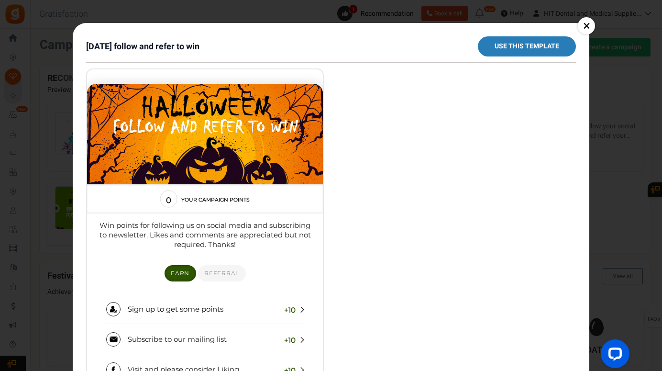
click at [580, 28] on link "×" at bounding box center [586, 25] width 17 height 17
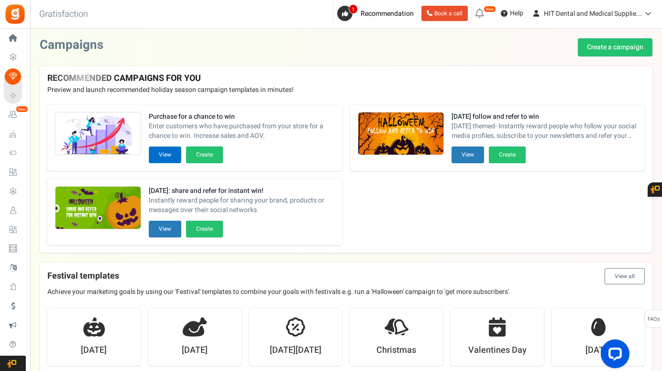
click at [167, 155] on button "View" at bounding box center [165, 154] width 33 height 17
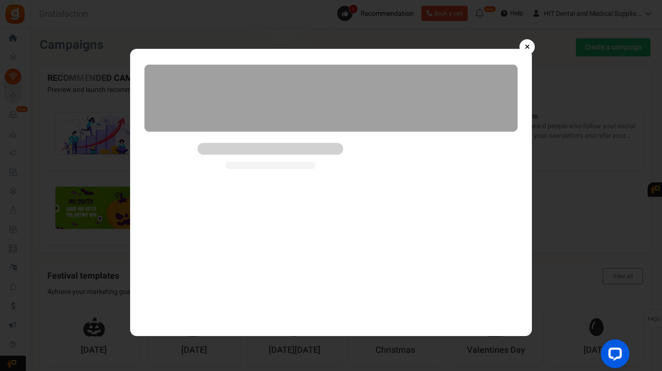
click at [88, 264] on div at bounding box center [331, 192] width 662 height 287
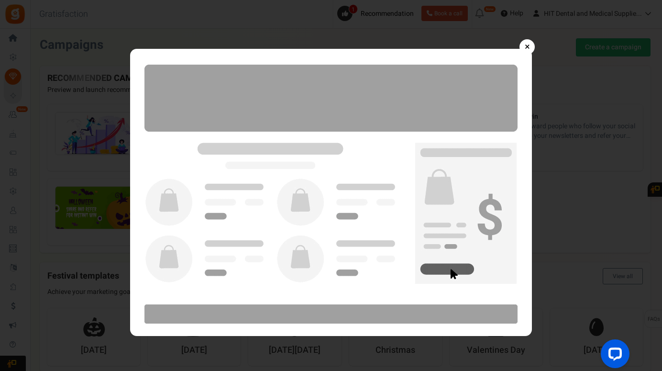
click at [521, 46] on link "×" at bounding box center [526, 46] width 15 height 15
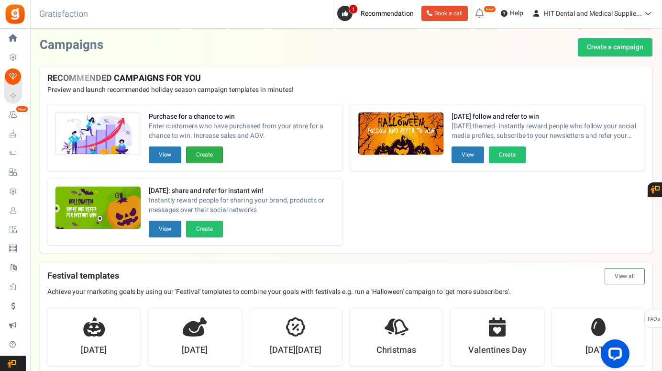
click at [199, 159] on button "Create" at bounding box center [204, 154] width 37 height 17
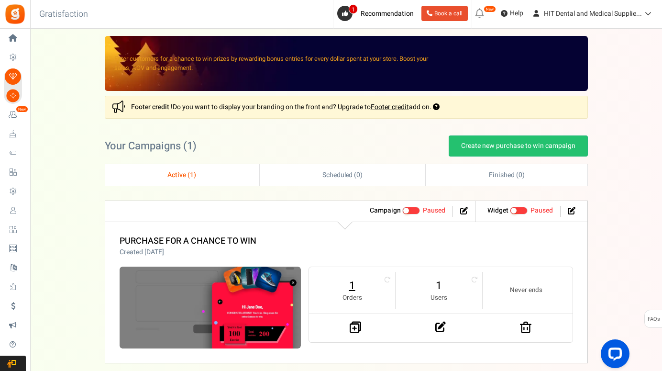
click at [353, 289] on link "1" at bounding box center [352, 285] width 67 height 15
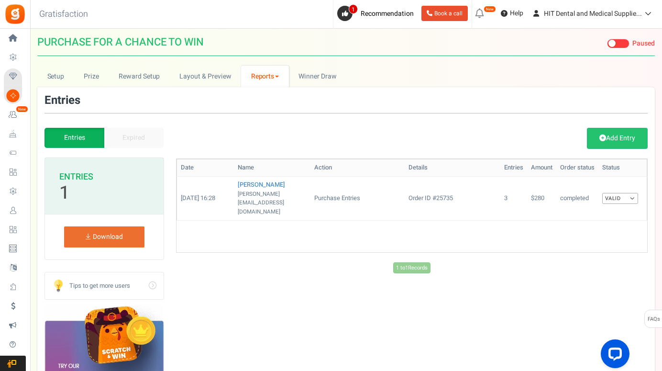
click at [246, 211] on div "Date Name Action Details Entries Amount Order status Status [DATE] 16:28 [PERSO…" at bounding box center [412, 205] width 472 height 94
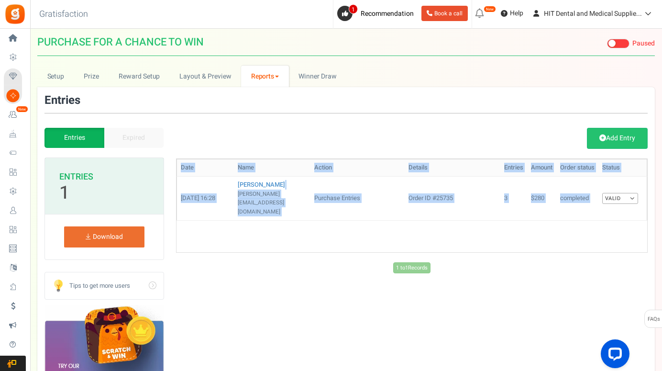
click at [246, 211] on div "Date Name Action Details Entries Amount Order status Status [DATE] 16:28 [PERSO…" at bounding box center [412, 205] width 472 height 94
click at [244, 213] on div "Date Name Action Details Entries Amount Order status Status [DATE] 16:28 [PERSO…" at bounding box center [412, 205] width 472 height 94
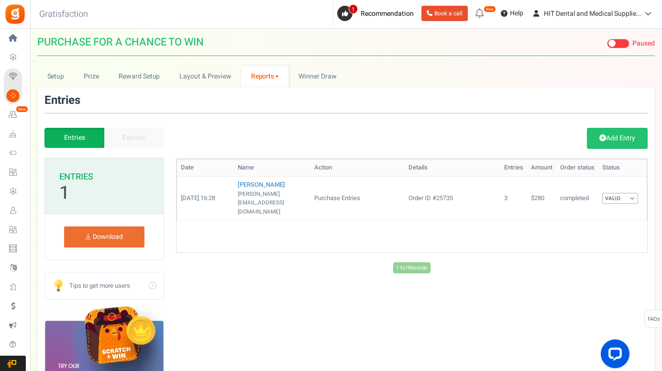
click at [243, 216] on div "Date Name Action Details Entries Amount Order status Status [DATE] 16:28 [PERSO…" at bounding box center [412, 205] width 472 height 94
click at [241, 218] on div "Date Name Action Details Entries Amount Order status Status [DATE] 16:28 [PERSO…" at bounding box center [412, 205] width 472 height 94
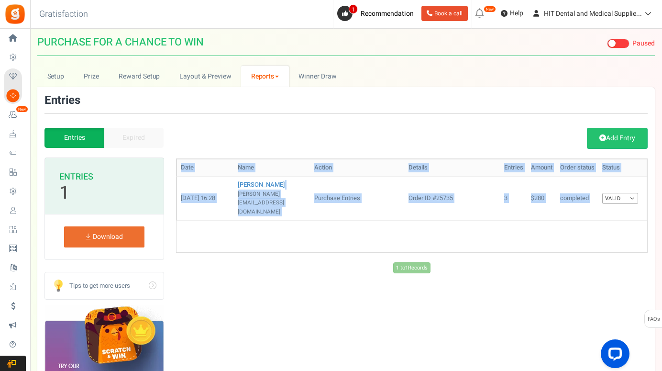
click at [241, 218] on div "Date Name Action Details Entries Amount Order status Status [DATE] 16:28 [PERSO…" at bounding box center [412, 205] width 472 height 94
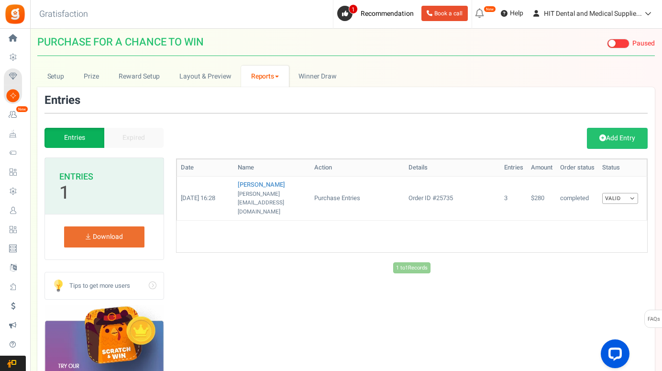
click at [448, 128] on div "Add Entry" at bounding box center [412, 138] width 486 height 21
click at [93, 82] on link "Prize" at bounding box center [91, 77] width 35 height 22
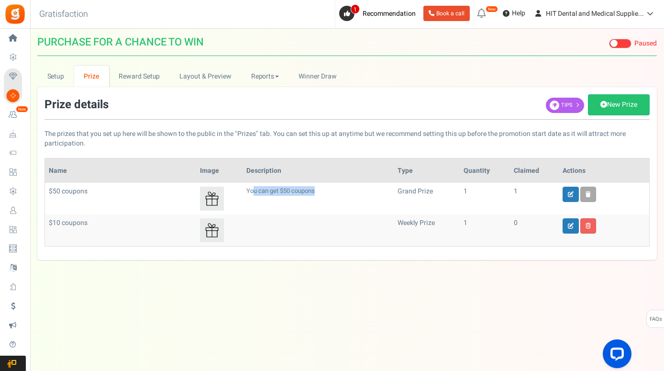
drag, startPoint x: 252, startPoint y: 195, endPoint x: 345, endPoint y: 195, distance: 93.3
click at [344, 195] on p "You can get $50 coupons" at bounding box center [317, 191] width 143 height 9
click at [345, 195] on p "You can get $50 coupons" at bounding box center [317, 191] width 143 height 9
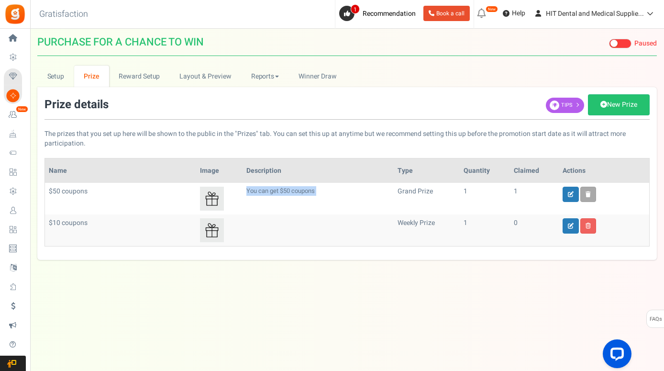
click at [342, 197] on td "You can get $50 coupons" at bounding box center [317, 199] width 151 height 32
click at [336, 197] on td "You can get $50 coupons" at bounding box center [317, 199] width 151 height 32
click at [335, 197] on td "You can get $50 coupons" at bounding box center [317, 199] width 151 height 32
click at [301, 195] on p "You can get $50 coupons" at bounding box center [317, 191] width 143 height 9
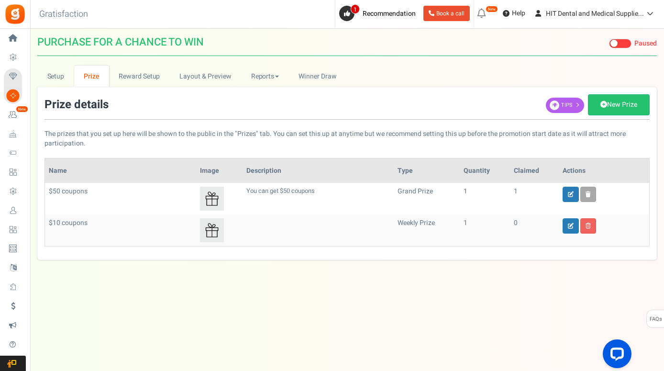
click at [111, 199] on td "$50 coupons Deleted" at bounding box center [120, 199] width 151 height 32
click at [292, 199] on td "You can get $50 coupons" at bounding box center [317, 199] width 151 height 32
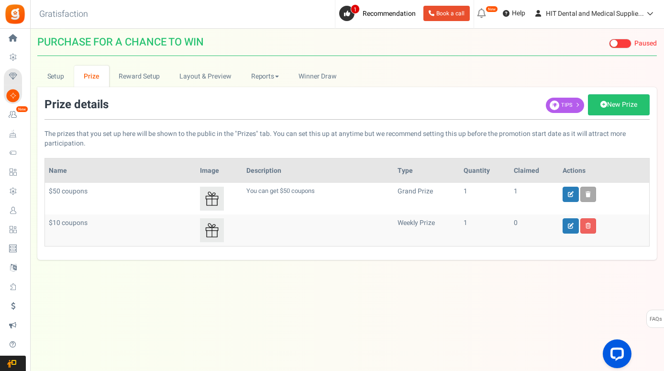
click at [140, 184] on td "$50 coupons Deleted" at bounding box center [120, 199] width 151 height 32
click at [118, 165] on th "Name" at bounding box center [120, 170] width 151 height 24
click at [107, 146] on p "The prizes that you set up here will be shown to the public in the "Prizes" tab…" at bounding box center [346, 121] width 605 height 54
drag, startPoint x: 106, startPoint y: 146, endPoint x: 94, endPoint y: 143, distance: 12.8
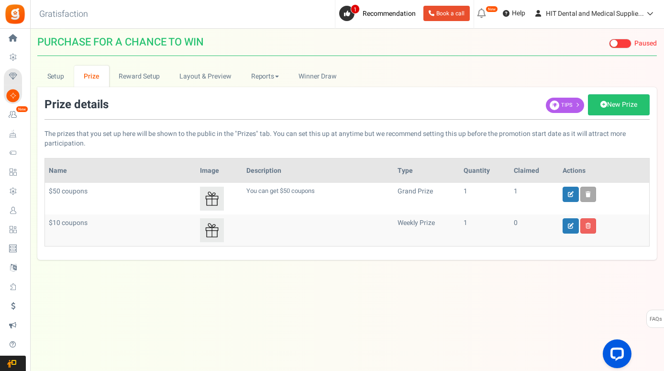
click at [94, 143] on p "The prizes that you set up here will be shown to the public in the "Prizes" tab…" at bounding box center [346, 121] width 605 height 54
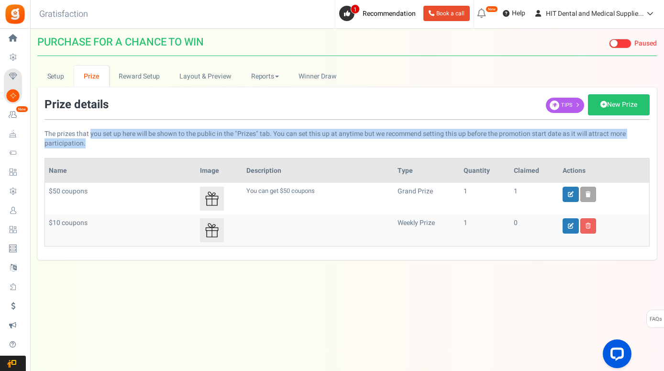
drag, startPoint x: 92, startPoint y: 135, endPoint x: 138, endPoint y: 141, distance: 46.7
click at [138, 141] on p "The prizes that you set up here will be shown to the public in the "Prizes" tab…" at bounding box center [346, 121] width 605 height 54
drag, startPoint x: 138, startPoint y: 139, endPoint x: 211, endPoint y: 138, distance: 72.7
click at [211, 138] on p "The prizes that you set up here will be shown to the public in the "Prizes" tab…" at bounding box center [346, 121] width 605 height 54
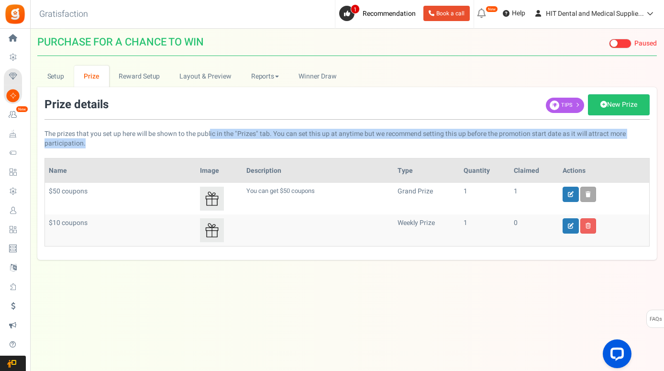
click at [211, 138] on p "The prizes that you set up here will be shown to the public in the "Prizes" tab…" at bounding box center [346, 121] width 605 height 54
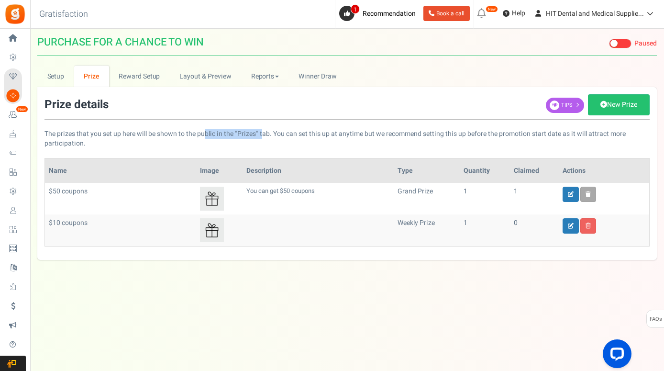
drag, startPoint x: 207, startPoint y: 136, endPoint x: 264, endPoint y: 136, distance: 57.4
click at [264, 136] on p "The prizes that you set up here will be shown to the public in the "Prizes" tab…" at bounding box center [346, 121] width 605 height 54
drag, startPoint x: 253, startPoint y: 136, endPoint x: 307, endPoint y: 138, distance: 54.1
click at [307, 138] on p "The prizes that you set up here will be shown to the public in the "Prizes" tab…" at bounding box center [346, 121] width 605 height 54
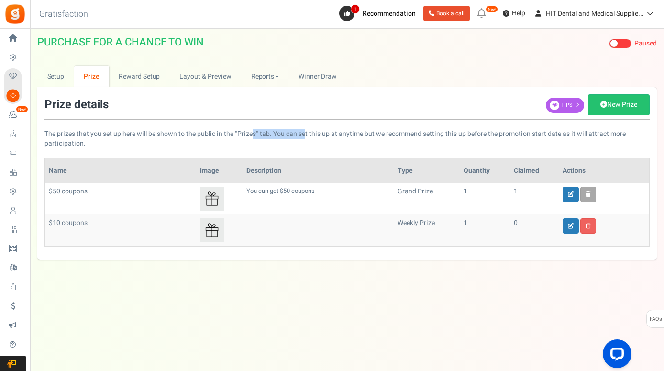
click at [307, 138] on p "The prizes that you set up here will be shown to the public in the "Prizes" tab…" at bounding box center [346, 121] width 605 height 54
drag, startPoint x: 278, startPoint y: 136, endPoint x: 325, endPoint y: 138, distance: 47.4
click at [325, 138] on p "The prizes that you set up here will be shown to the public in the "Prizes" tab…" at bounding box center [346, 121] width 605 height 54
drag, startPoint x: 306, startPoint y: 139, endPoint x: 360, endPoint y: 139, distance: 54.5
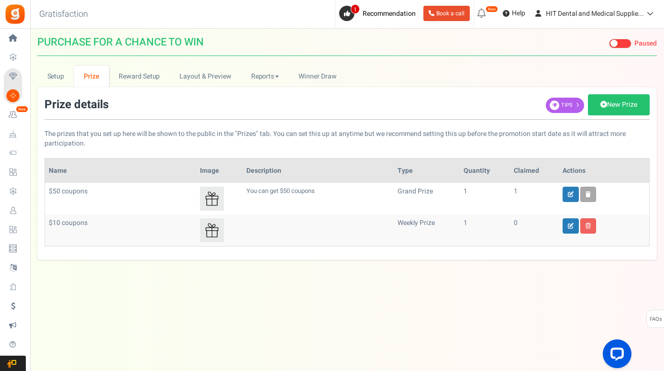
click at [360, 139] on p "The prizes that you set up here will be shown to the public in the "Prizes" tab…" at bounding box center [346, 121] width 605 height 54
click at [348, 134] on p "The prizes that you set up here will be shown to the public in the "Prizes" tab…" at bounding box center [346, 121] width 605 height 54
click at [325, 133] on p "The prizes that you set up here will be shown to the public in the "Prizes" tab…" at bounding box center [346, 121] width 605 height 54
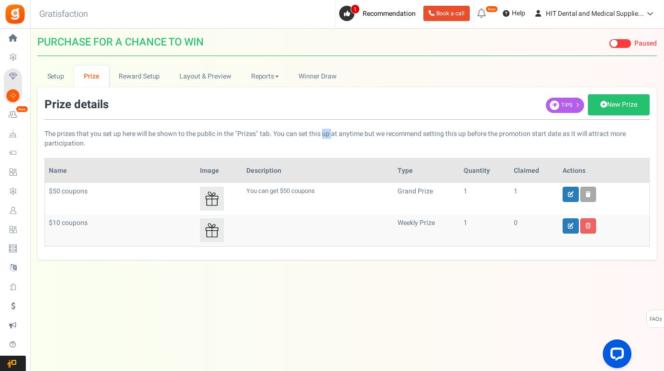
click at [325, 133] on p "The prizes that you set up here will be shown to the public in the "Prizes" tab…" at bounding box center [346, 121] width 605 height 54
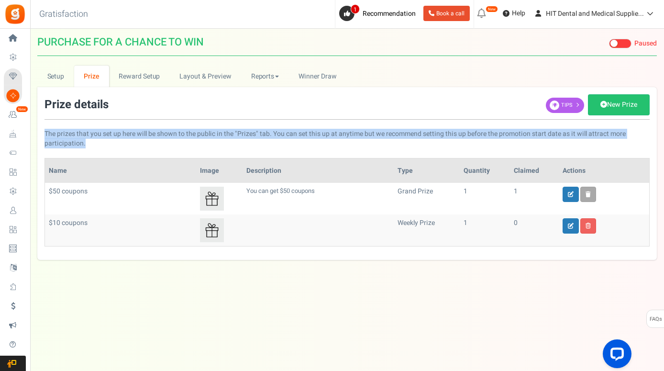
click at [325, 132] on p "The prizes that you set up here will be shown to the public in the "Prizes" tab…" at bounding box center [346, 121] width 605 height 54
click at [127, 82] on link "Reward Setup" at bounding box center [139, 77] width 61 height 22
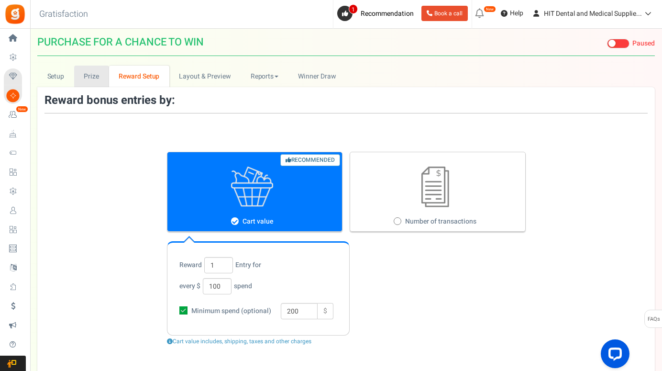
click at [88, 76] on link "Prize" at bounding box center [91, 77] width 35 height 22
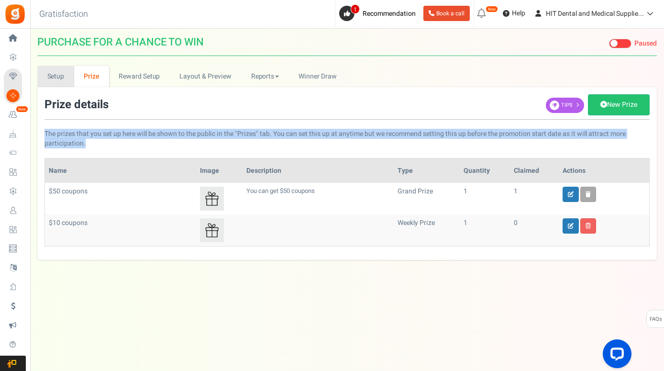
click at [50, 76] on link "Setup" at bounding box center [55, 77] width 37 height 22
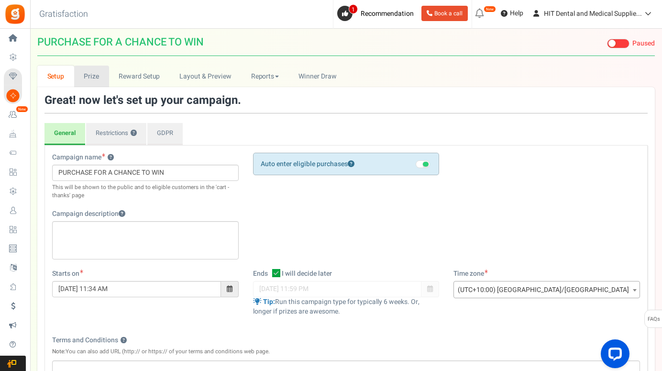
click at [85, 73] on link "Prize" at bounding box center [91, 77] width 35 height 22
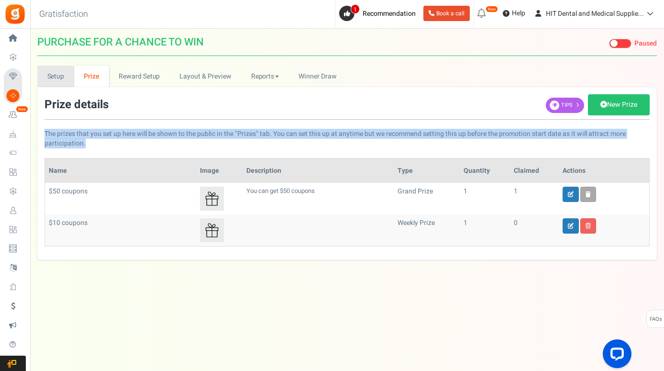
click at [61, 74] on link "Setup" at bounding box center [55, 77] width 37 height 22
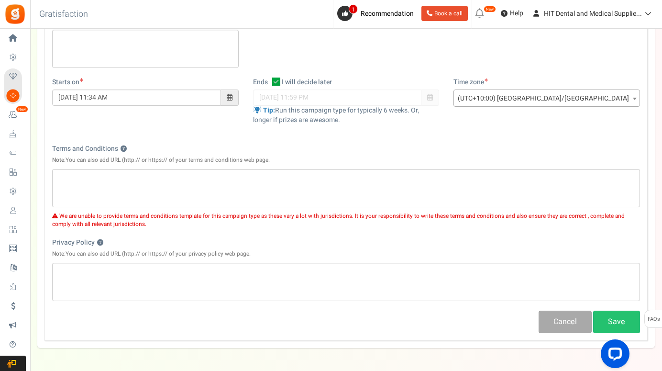
scroll to position [232, 0]
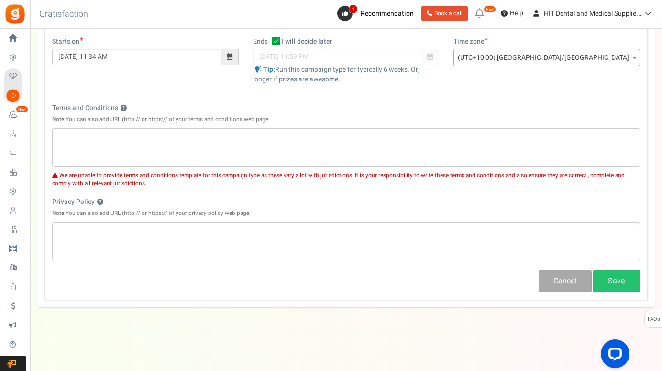
click at [211, 179] on span "We are unable to provide terms and conditions template for this campaign type a…" at bounding box center [338, 179] width 573 height 16
click at [137, 220] on div "Privacy Policy ? Note: You can also add URL (http:// or https:// of your privac…" at bounding box center [346, 228] width 588 height 63
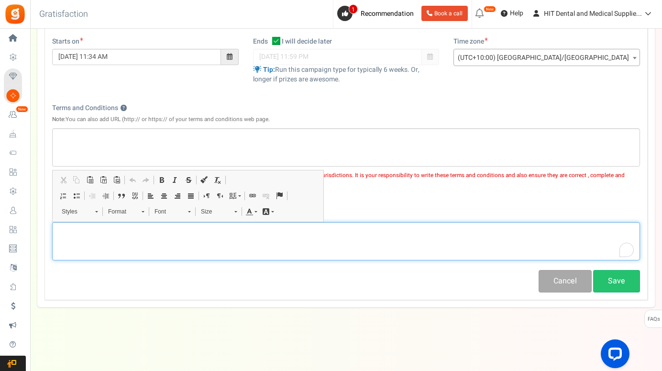
click at [118, 221] on body "Install now Back to Home Back to program setup Home Settings Campaigns Purchase…" at bounding box center [331, 69] width 662 height 602
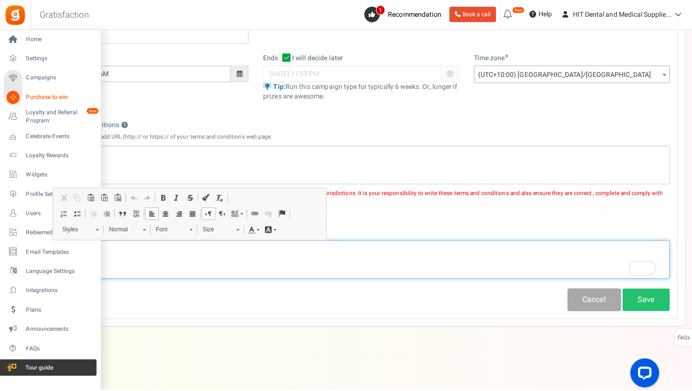
scroll to position [211, 0]
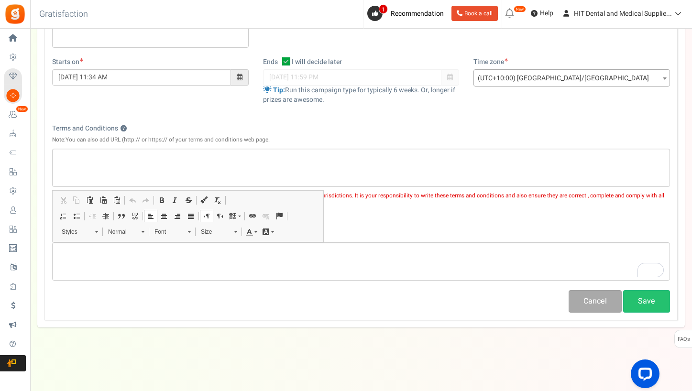
click at [90, 356] on div "View less View more × [NEW!] Include taxes and shipping when rewarding points f…" at bounding box center [346, 103] width 692 height 573
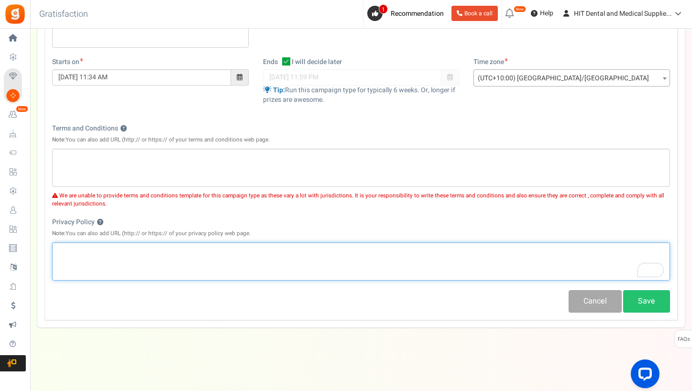
click at [123, 262] on div "To enrich screen reader interactions, please activate Accessibility in Grammarl…" at bounding box center [361, 261] width 618 height 38
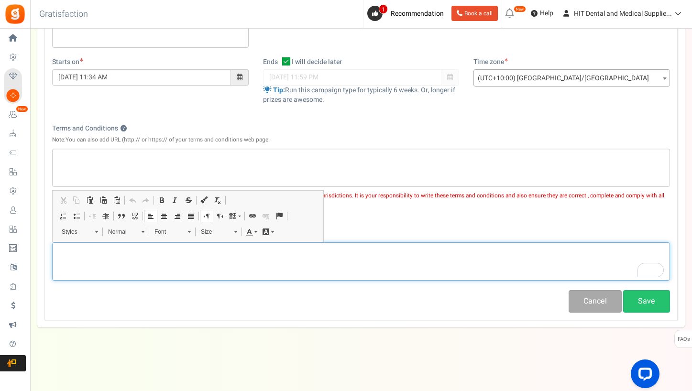
click at [123, 279] on div "To enrich screen reader interactions, please activate Accessibility in Grammarl…" at bounding box center [361, 261] width 618 height 38
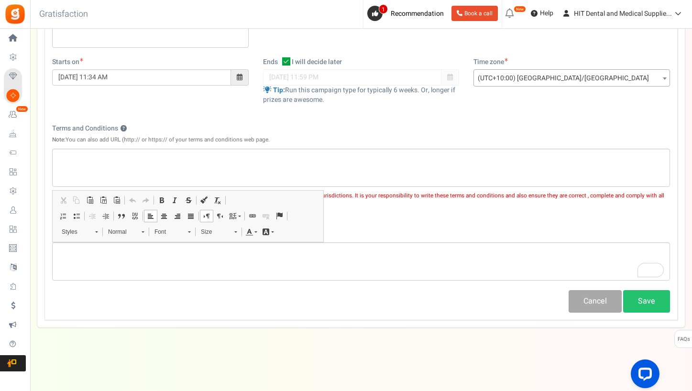
click at [122, 297] on div "Cancel Save" at bounding box center [361, 301] width 632 height 22
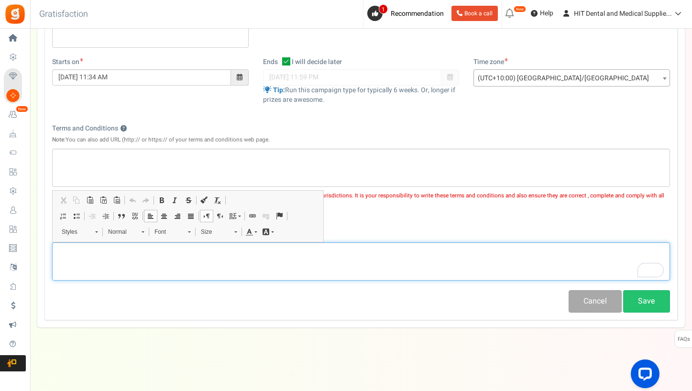
click at [135, 269] on div "To enrich screen reader interactions, please activate Accessibility in Grammarl…" at bounding box center [361, 261] width 618 height 38
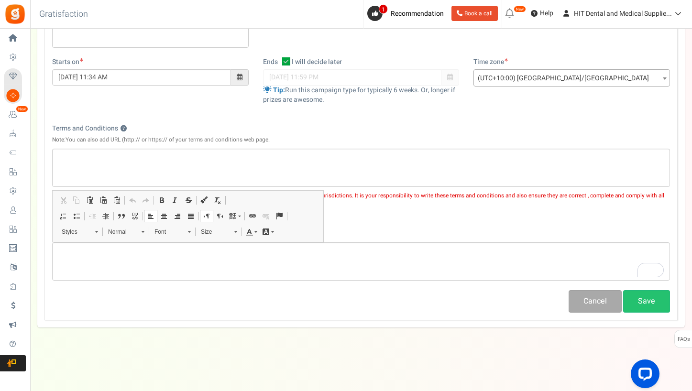
drag, startPoint x: 134, startPoint y: 293, endPoint x: 134, endPoint y: 298, distance: 5.7
click at [134, 293] on div "Cancel Save" at bounding box center [361, 301] width 632 height 22
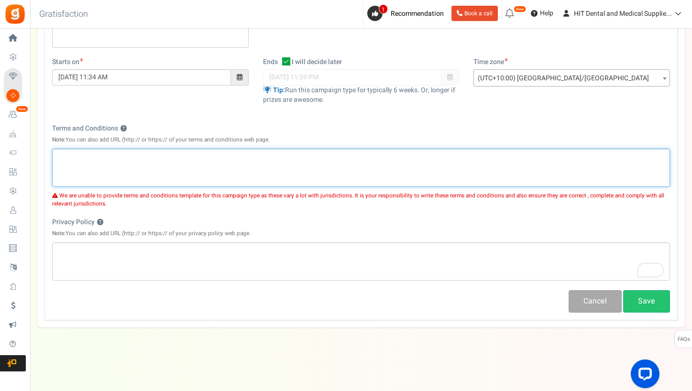
click at [455, 175] on div "Rich Text Editor, competition_terms" at bounding box center [361, 168] width 618 height 38
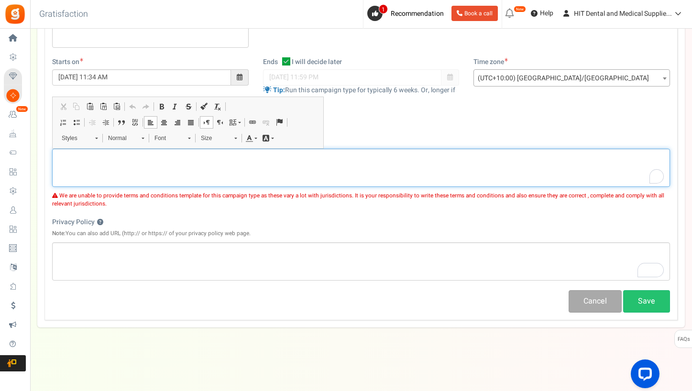
click at [456, 171] on div "To enrich screen reader interactions, please activate Accessibility in Grammarl…" at bounding box center [361, 168] width 618 height 38
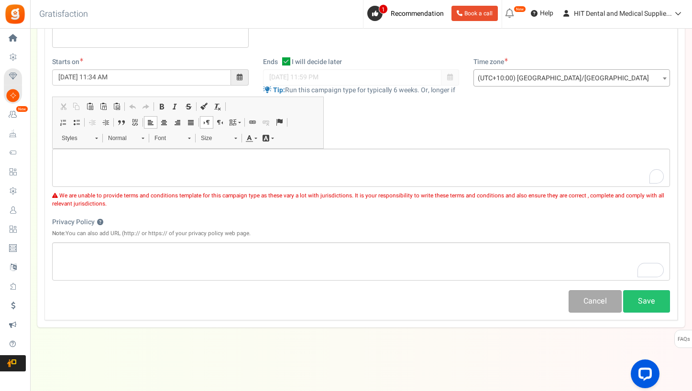
click at [461, 124] on div "Terms and Conditions ? Note: You can also add URL (http:// or https:// of your …" at bounding box center [361, 136] width 618 height 25
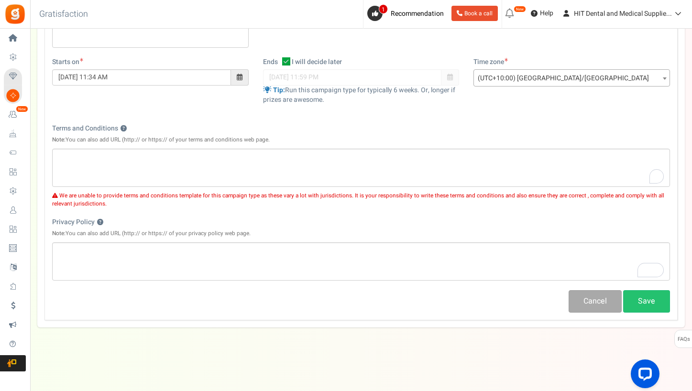
click at [276, 189] on div "We are unable to provide terms and conditions template for this campaign type a…" at bounding box center [361, 197] width 618 height 21
click at [316, 146] on div "Terms and Conditions ? Note: You can also add URL (http:// or https:// of your …" at bounding box center [361, 136] width 618 height 25
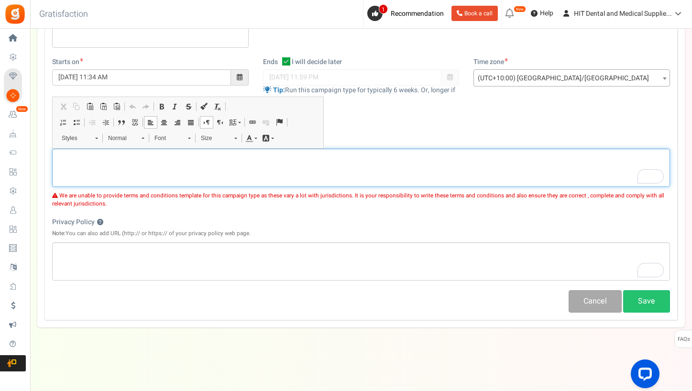
click at [310, 164] on div "To enrich screen reader interactions, please activate Accessibility in Grammarl…" at bounding box center [361, 168] width 618 height 38
click at [319, 146] on div "Editor toolbars Clipboard/Undo Cut Keyboard shortcut Ctrl+X Copy Keyboard short…" at bounding box center [188, 123] width 272 height 52
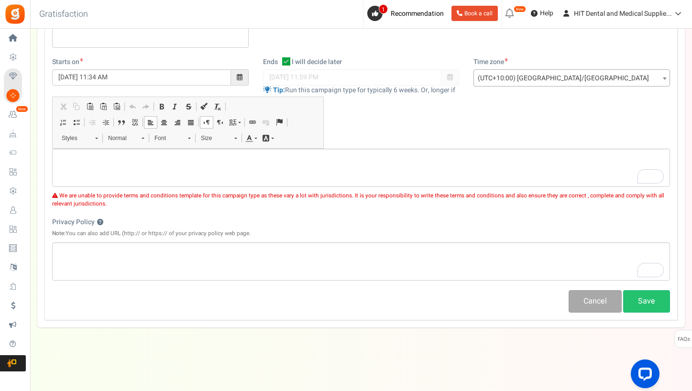
click at [346, 142] on div "Terms and Conditions ? Note: You can also add URL (http:// or https:// of your …" at bounding box center [361, 136] width 618 height 25
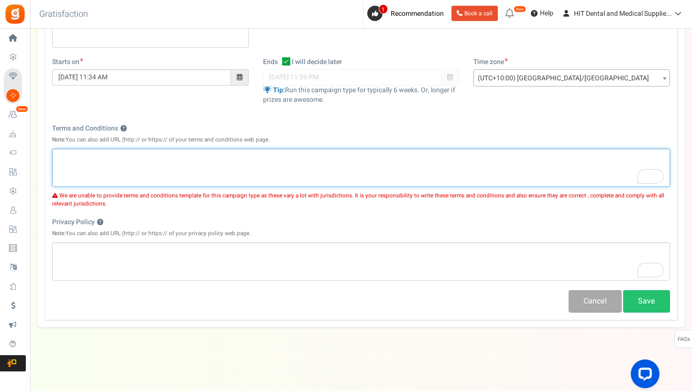
click at [349, 150] on div "To enrich screen reader interactions, please activate Accessibility in Grammarl…" at bounding box center [361, 168] width 618 height 38
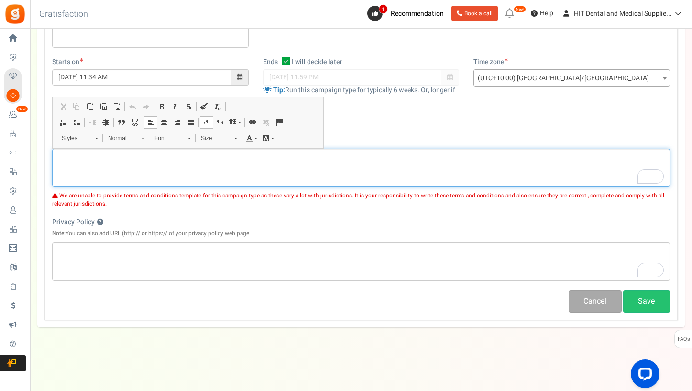
click at [346, 162] on div "To enrich screen reader interactions, please activate Accessibility in Grammarl…" at bounding box center [361, 168] width 618 height 38
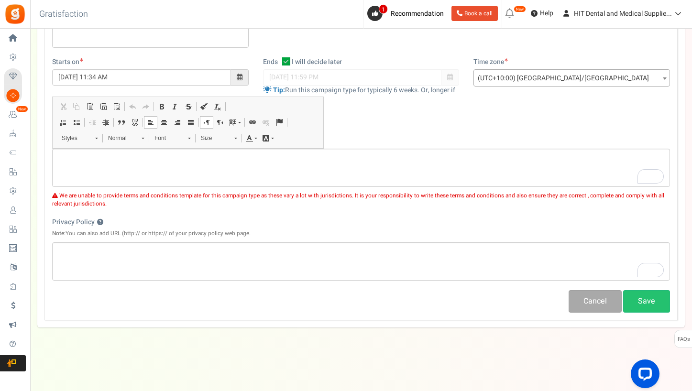
click at [349, 142] on div "Terms and Conditions ? Note: You can also add URL (http:// or https:// of your …" at bounding box center [361, 136] width 618 height 25
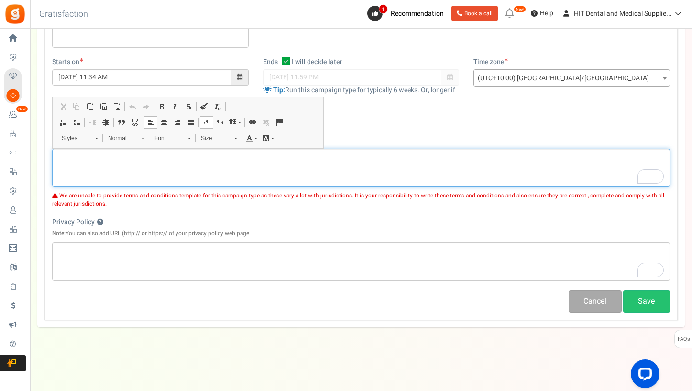
click at [341, 176] on div "To enrich screen reader interactions, please activate Accessibility in Grammarl…" at bounding box center [361, 168] width 618 height 38
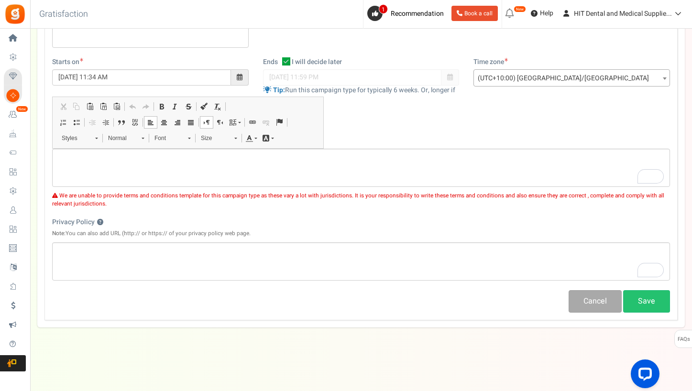
click at [346, 134] on div "Terms and Conditions ? Note: You can also add URL (http:// or https:// of your …" at bounding box center [361, 136] width 618 height 25
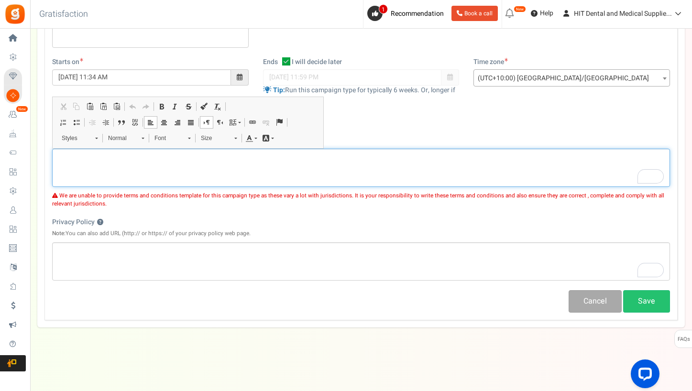
click at [333, 187] on div "To enrich screen reader interactions, please activate Accessibility in Grammarl…" at bounding box center [361, 168] width 618 height 38
click at [334, 160] on p "To enrich screen reader interactions, please activate Accessibility in Grammarl…" at bounding box center [361, 157] width 606 height 10
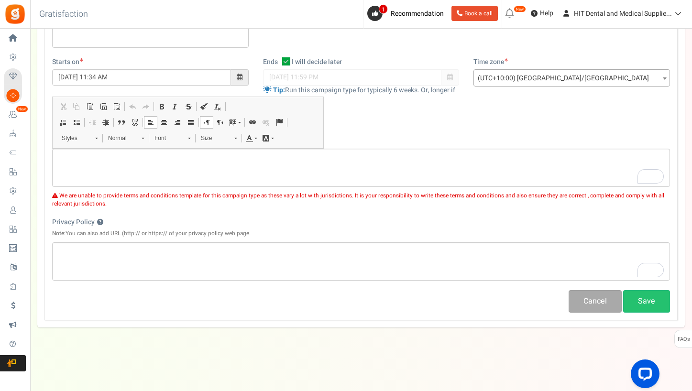
click at [343, 134] on div "Terms and Conditions ? Note: You can also add URL (http:// or https:// of your …" at bounding box center [361, 136] width 618 height 25
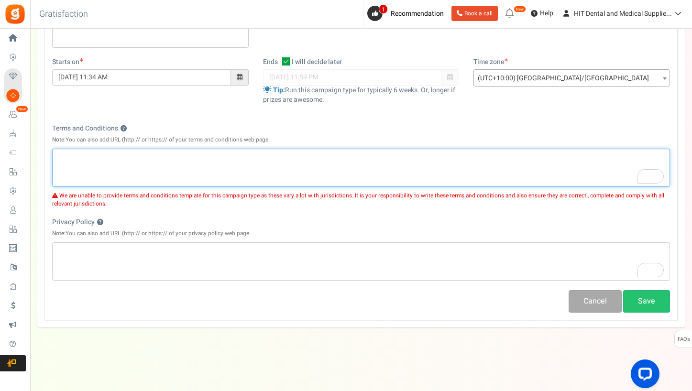
drag, startPoint x: 335, startPoint y: 173, endPoint x: 346, endPoint y: 141, distance: 33.9
click at [335, 174] on div "To enrich screen reader interactions, please activate Accessibility in Grammarl…" at bounding box center [361, 168] width 618 height 38
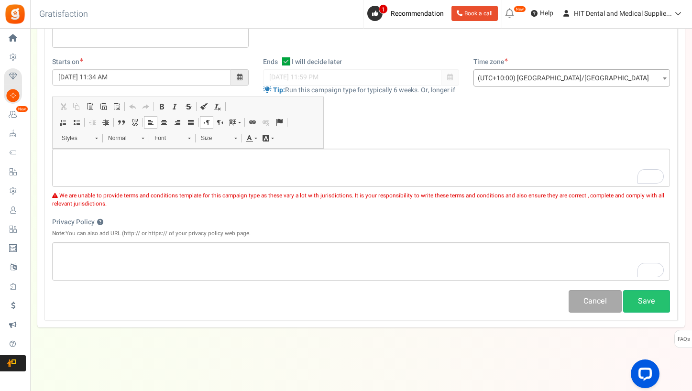
click at [346, 141] on div "Terms and Conditions ? Note: You can also add URL (http:// or https:// of your …" at bounding box center [361, 136] width 618 height 25
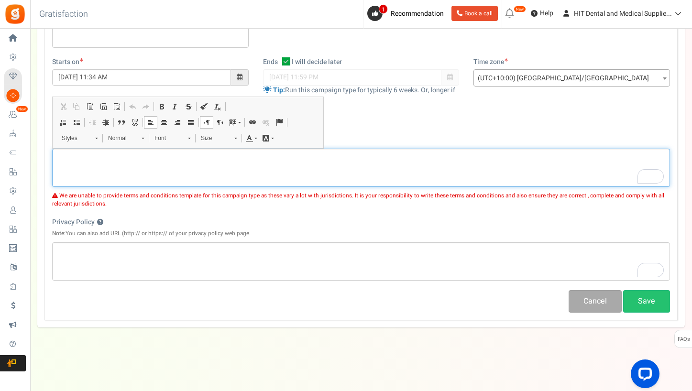
click at [344, 172] on div "To enrich screen reader interactions, please activate Accessibility in Grammarl…" at bounding box center [361, 168] width 618 height 38
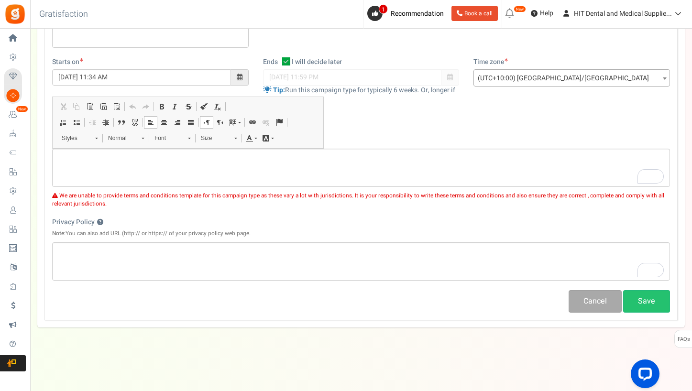
click at [347, 136] on div "Terms and Conditions ? Note: You can also add URL (http:// or https:// of your …" at bounding box center [361, 136] width 618 height 25
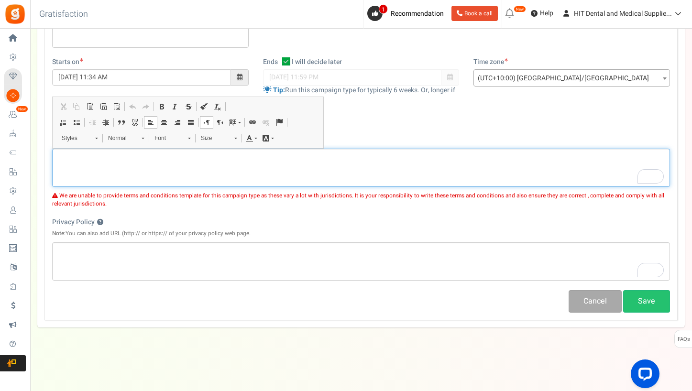
click at [336, 182] on div "To enrich screen reader interactions, please activate Accessibility in Grammarl…" at bounding box center [361, 168] width 618 height 38
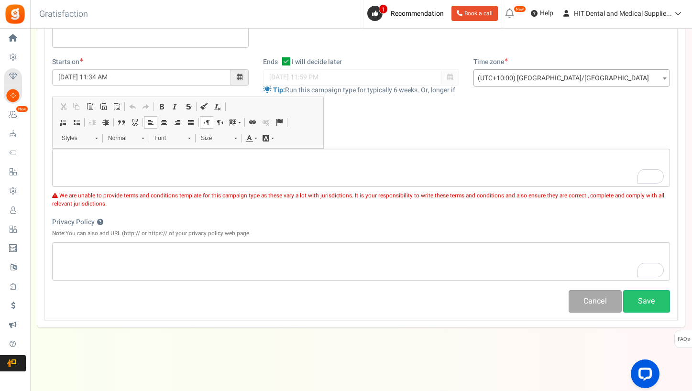
click at [348, 139] on div "Terms and Conditions ? Note: You can also add URL (http:// or https:// of your …" at bounding box center [361, 136] width 618 height 25
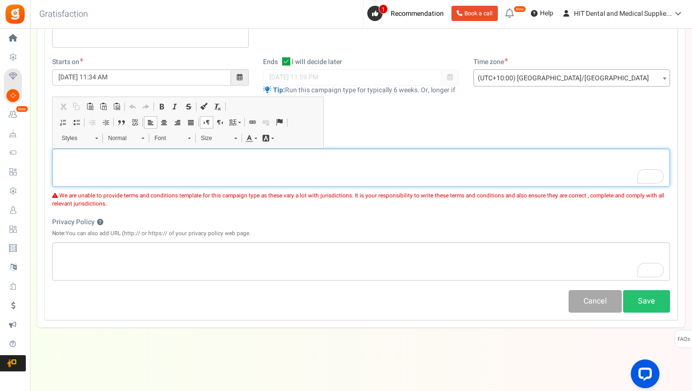
click at [337, 181] on div "To enrich screen reader interactions, please activate Accessibility in Grammarl…" at bounding box center [361, 168] width 618 height 38
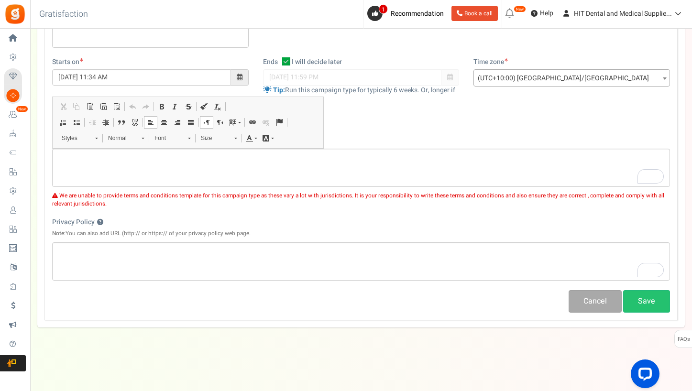
click at [347, 139] on div "Terms and Conditions ? Note: You can also add URL (http:// or https:// of your …" at bounding box center [361, 136] width 618 height 25
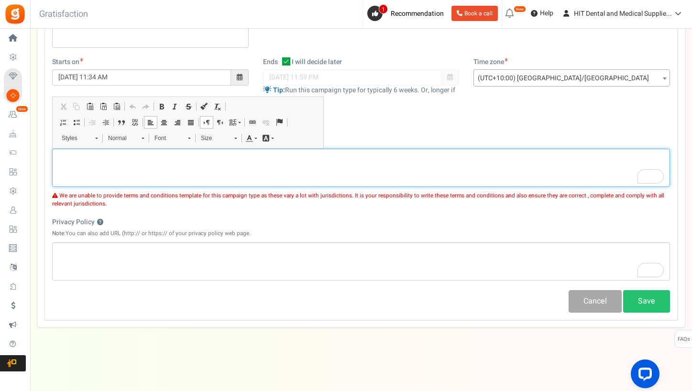
click at [340, 174] on div "To enrich screen reader interactions, please activate Accessibility in Grammarl…" at bounding box center [361, 168] width 618 height 38
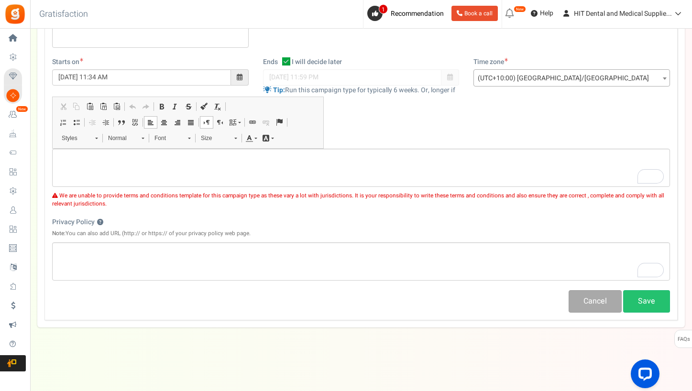
click at [350, 144] on div "Terms and Conditions ? Note: You can also add URL (http:// or https:// of your …" at bounding box center [361, 136] width 618 height 25
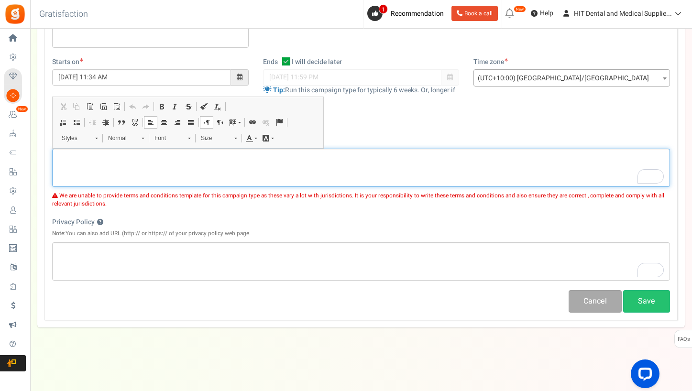
click at [342, 174] on div "To enrich screen reader interactions, please activate Accessibility in Grammarl…" at bounding box center [361, 168] width 618 height 38
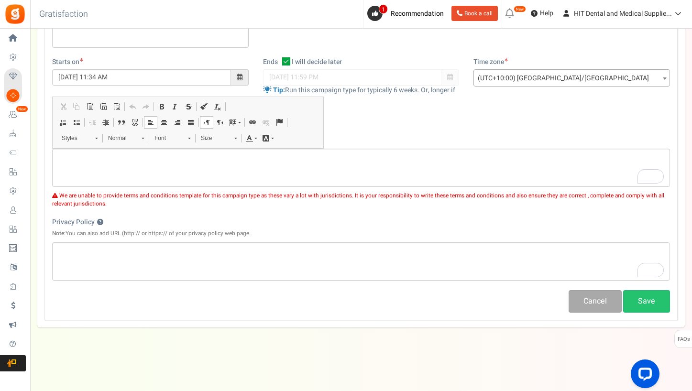
click at [350, 141] on div "Terms and Conditions ? Note: You can also add URL (http:// or https:// of your …" at bounding box center [361, 136] width 618 height 25
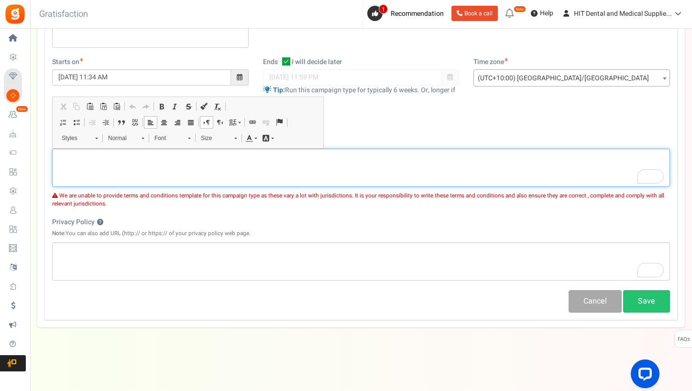
click at [342, 175] on div "To enrich screen reader interactions, please activate Accessibility in Grammarl…" at bounding box center [361, 168] width 618 height 38
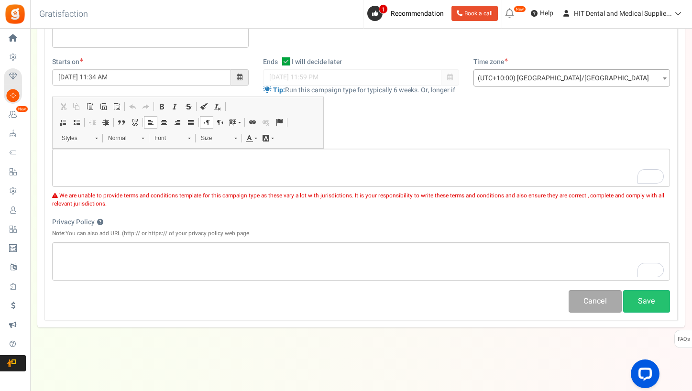
click at [358, 238] on div "Privacy Policy ? Note: You can also add URL (http:// or https:// of your privac…" at bounding box center [361, 249] width 618 height 63
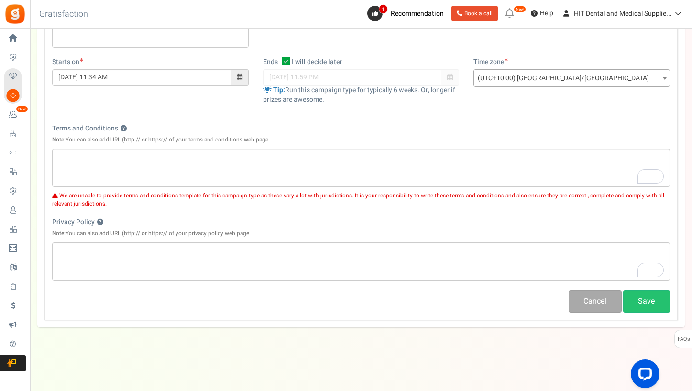
click at [345, 190] on div "We are unable to provide terms and conditions template for this campaign type a…" at bounding box center [361, 197] width 618 height 21
click at [349, 214] on div "Campaign name ? Display Title shown publicly PURCHASE FOR A CHANCE TO WIN This …" at bounding box center [360, 127] width 633 height 387
drag, startPoint x: 351, startPoint y: 206, endPoint x: 65, endPoint y: 211, distance: 285.6
click at [65, 211] on div "Campaign name ? Display Title shown publicly PURCHASE FOR A CHANCE TO WIN This …" at bounding box center [360, 127] width 633 height 387
click at [64, 210] on div "Campaign name ? Display Title shown publicly PURCHASE FOR A CHANCE TO WIN This …" at bounding box center [360, 127] width 633 height 387
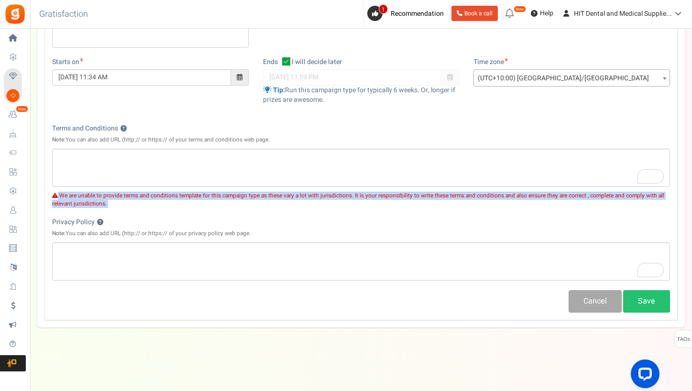
drag, startPoint x: 55, startPoint y: 198, endPoint x: 95, endPoint y: 211, distance: 41.7
click at [95, 211] on div "Campaign name ? Display Title shown publicly PURCHASE FOR A CHANCE TO WIN This …" at bounding box center [360, 127] width 633 height 387
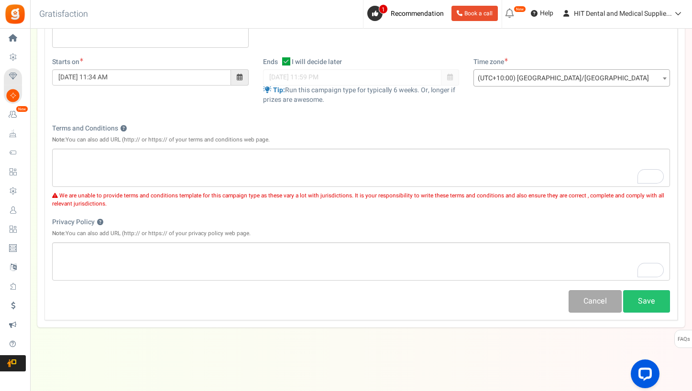
click at [104, 202] on span "We are unable to provide terms and conditions template for this campaign type a…" at bounding box center [358, 200] width 612 height 16
drag, startPoint x: 110, startPoint y: 204, endPoint x: 58, endPoint y: 200, distance: 51.8
click at [58, 200] on div "We are unable to provide terms and conditions template for this campaign type a…" at bounding box center [361, 197] width 618 height 21
click at [57, 198] on div "We are unable to provide terms and conditions template for this campaign type a…" at bounding box center [361, 197] width 618 height 21
drag, startPoint x: 58, startPoint y: 194, endPoint x: 110, endPoint y: 208, distance: 53.5
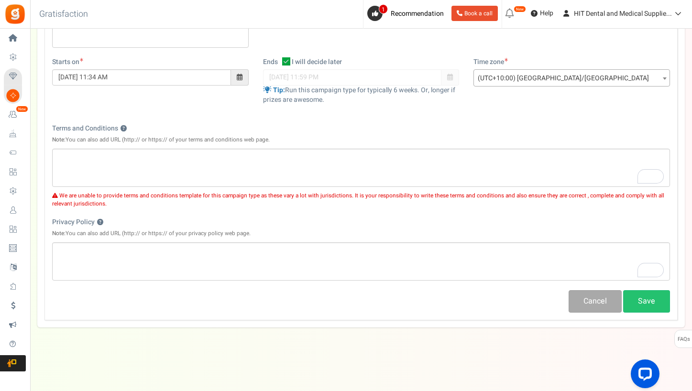
click at [110, 208] on div "Campaign name ? Display Title shown publicly PURCHASE FOR A CHANCE TO WIN This …" at bounding box center [360, 127] width 633 height 387
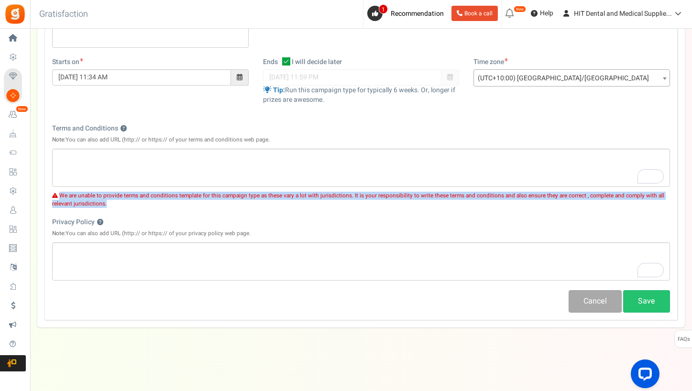
drag, startPoint x: 116, startPoint y: 206, endPoint x: 60, endPoint y: 196, distance: 56.4
click at [60, 196] on div "We are unable to provide terms and conditions template for this campaign type a…" at bounding box center [361, 197] width 618 height 21
click at [60, 196] on span "We are unable to provide terms and conditions template for this campaign type a…" at bounding box center [358, 200] width 612 height 16
drag, startPoint x: 61, startPoint y: 193, endPoint x: 121, endPoint y: 204, distance: 61.6
click at [121, 204] on div "We are unable to provide terms and conditions template for this campaign type a…" at bounding box center [361, 197] width 618 height 21
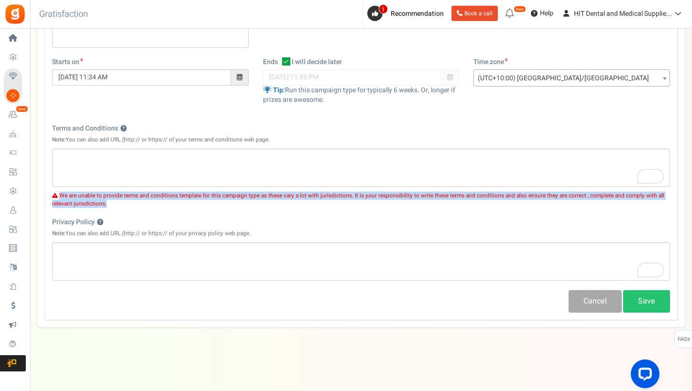
click at [121, 204] on div "We are unable to provide terms and conditions template for this campaign type a…" at bounding box center [361, 197] width 618 height 21
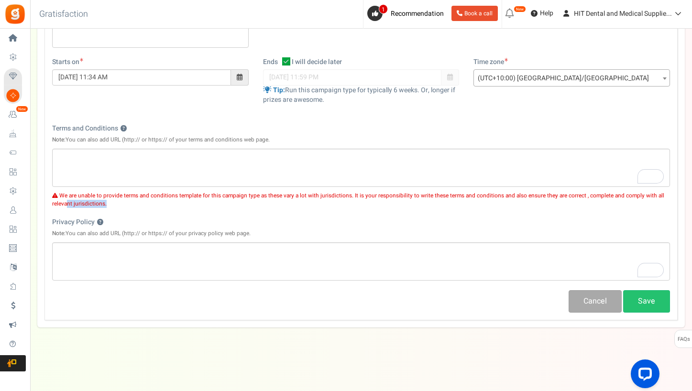
drag, startPoint x: 105, startPoint y: 205, endPoint x: 67, endPoint y: 202, distance: 37.9
click at [67, 202] on div "We are unable to provide terms and conditions template for this campaign type a…" at bounding box center [361, 197] width 618 height 21
click at [67, 202] on span "We are unable to provide terms and conditions template for this campaign type a…" at bounding box center [358, 200] width 612 height 16
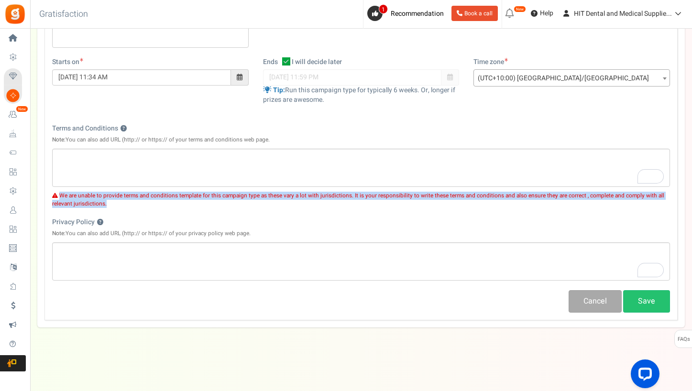
drag, startPoint x: 59, startPoint y: 195, endPoint x: 140, endPoint y: 203, distance: 81.2
click at [140, 203] on div "We are unable to provide terms and conditions template for this campaign type a…" at bounding box center [361, 197] width 618 height 21
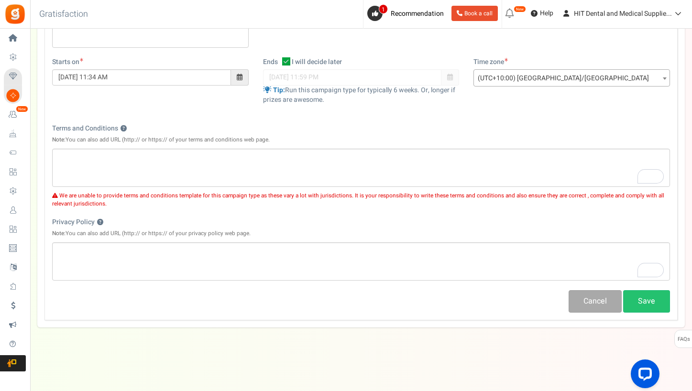
click at [118, 209] on div "Campaign name ? Display Title shown publicly PURCHASE FOR A CHANCE TO WIN This …" at bounding box center [360, 127] width 633 height 387
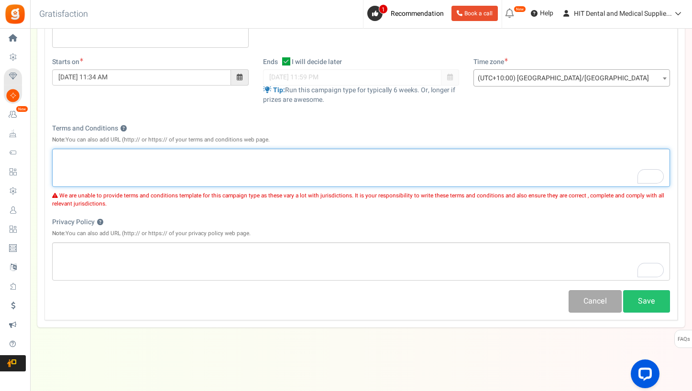
click at [319, 174] on div "To enrich screen reader interactions, please activate Accessibility in Grammarl…" at bounding box center [361, 168] width 618 height 38
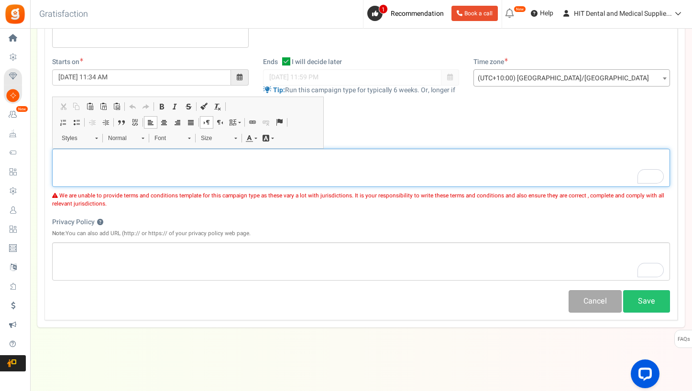
click at [364, 149] on div "To enrich screen reader interactions, please activate Accessibility in Grammarl…" at bounding box center [361, 168] width 618 height 38
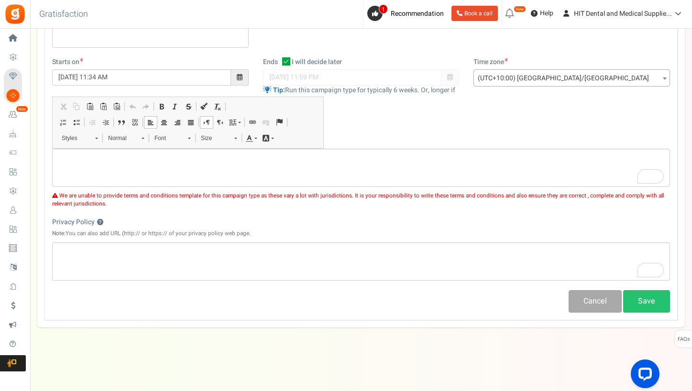
click at [385, 132] on div "Terms and Conditions ? Note: You can also add URL (http:// or https:// of your …" at bounding box center [361, 136] width 618 height 25
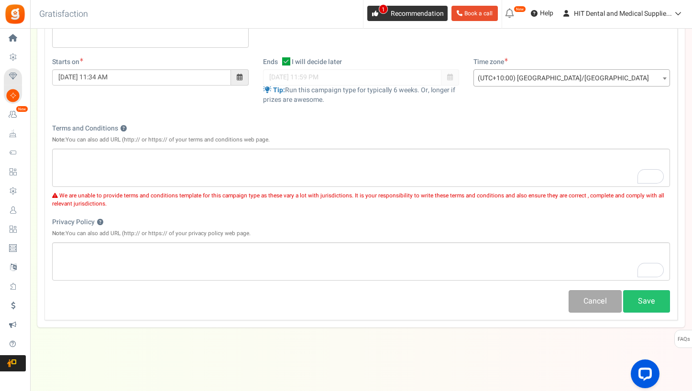
click at [374, 16] on icon at bounding box center [375, 14] width 6 height 6
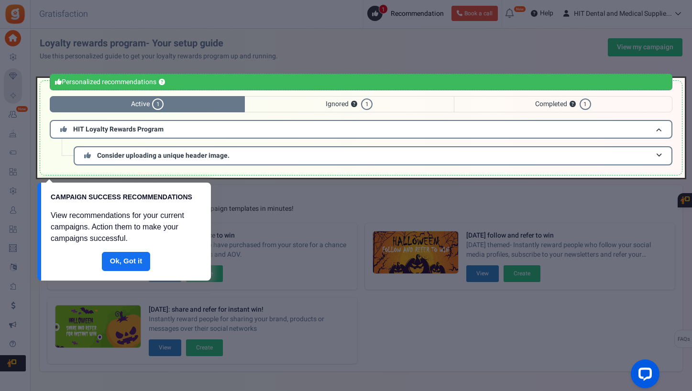
scroll to position [2, 0]
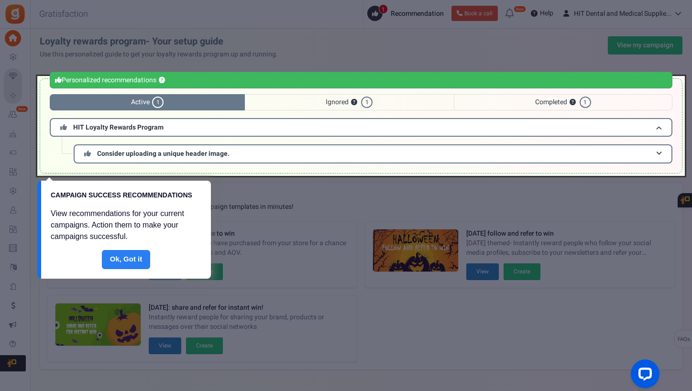
click at [134, 264] on link "Done" at bounding box center [126, 259] width 49 height 19
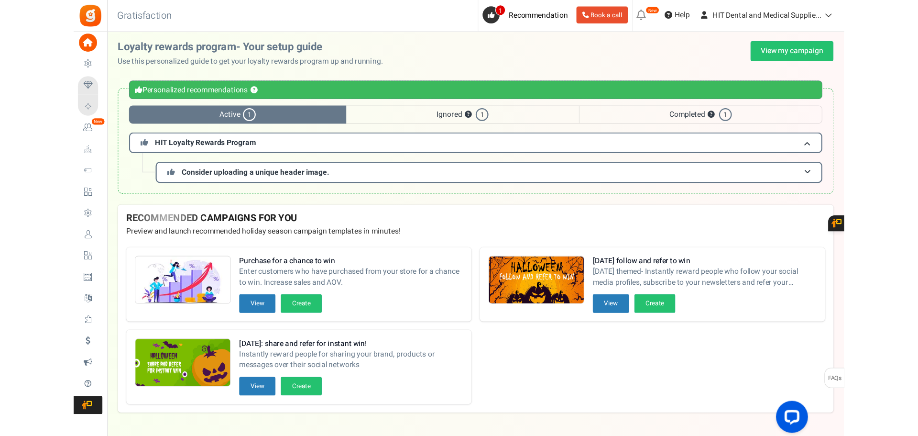
scroll to position [0, 0]
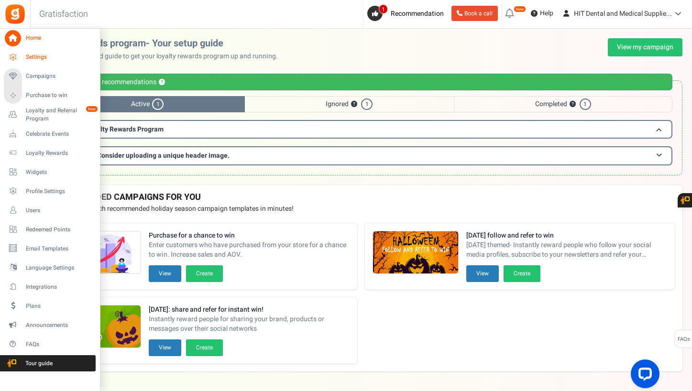
click at [16, 57] on icon at bounding box center [13, 57] width 16 height 16
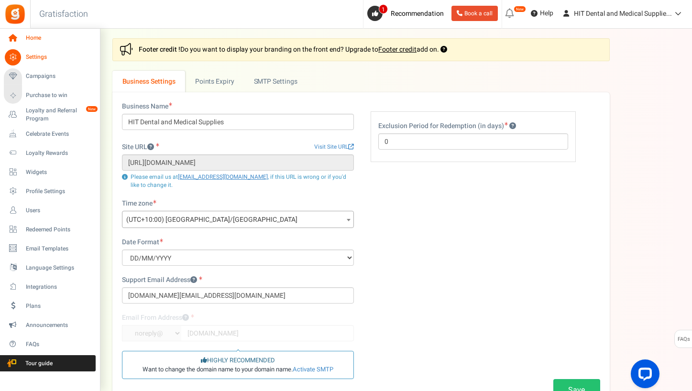
click at [20, 41] on icon at bounding box center [13, 38] width 16 height 16
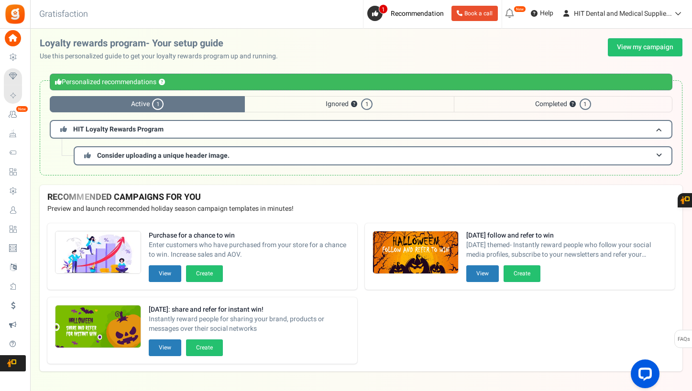
click at [302, 34] on div "Under maintenance we will be back soon We apologize for any inconvenience. The …" at bounding box center [361, 177] width 662 height 296
click at [305, 34] on div "Under maintenance we will be back soon We apologize for any inconvenience. The …" at bounding box center [361, 177] width 662 height 296
drag, startPoint x: 432, startPoint y: 0, endPoint x: 384, endPoint y: 84, distance: 96.6
click at [384, 84] on div "Personalized recommendations ?" at bounding box center [361, 82] width 623 height 17
click at [346, 65] on div "Loyalty rewards program- Your setup guide Use this personalized guide to get yo…" at bounding box center [361, 111] width 662 height 147
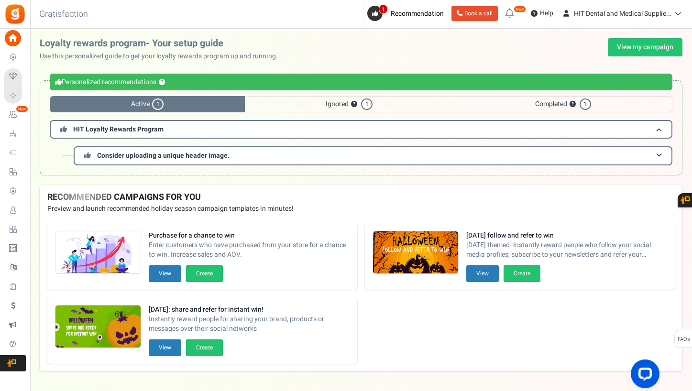
drag, startPoint x: 346, startPoint y: 65, endPoint x: 74, endPoint y: 63, distance: 272.6
click at [75, 64] on div "Loyalty rewards program- Your setup guide Use this personalized guide to get yo…" at bounding box center [361, 111] width 662 height 147
click at [69, 62] on div "Loyalty rewards program- Your setup guide Use this personalized guide to get yo…" at bounding box center [361, 111] width 662 height 147
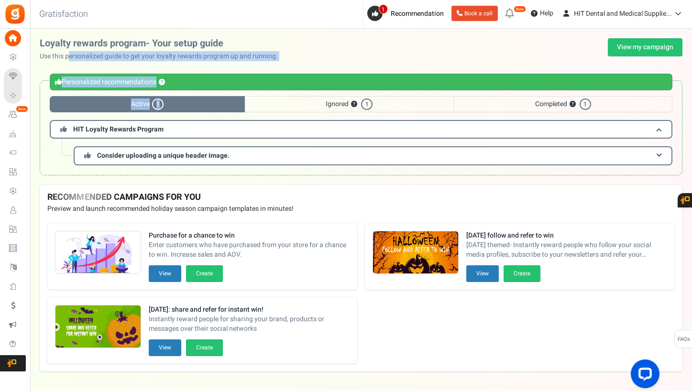
drag, startPoint x: 67, startPoint y: 59, endPoint x: 244, endPoint y: 65, distance: 176.6
click at [244, 65] on div "Loyalty rewards program- Your setup guide Use this personalized guide to get yo…" at bounding box center [361, 111] width 662 height 147
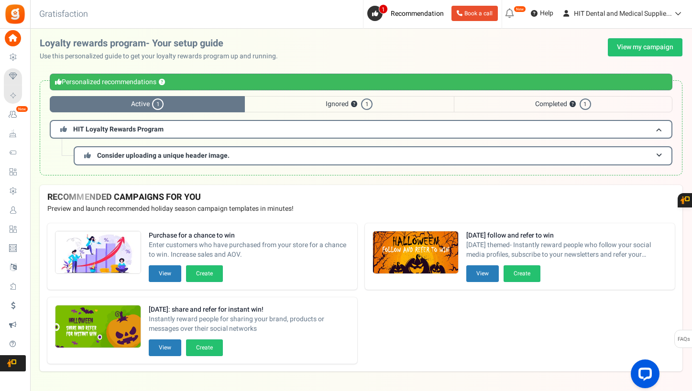
click at [244, 65] on div "Loyalty rewards program- Your setup guide Use this personalized guide to get yo…" at bounding box center [361, 111] width 662 height 147
drag, startPoint x: 254, startPoint y: 58, endPoint x: 276, endPoint y: 59, distance: 21.5
click at [276, 59] on p "Use this personalized guide to get your loyalty rewards program up and running." at bounding box center [163, 57] width 246 height 10
drag, startPoint x: 281, startPoint y: 57, endPoint x: 179, endPoint y: 57, distance: 101.9
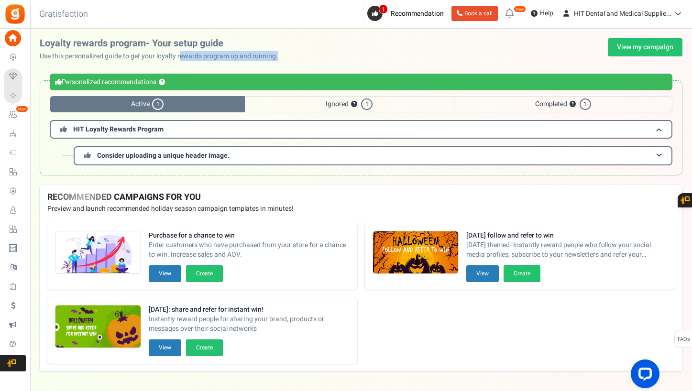
click at [179, 57] on p "Use this personalized guide to get your loyalty rewards program up and running." at bounding box center [163, 57] width 246 height 10
click at [178, 57] on p "Use this personalized guide to get your loyalty rewards program up and running." at bounding box center [163, 57] width 246 height 10
drag, startPoint x: 111, startPoint y: 57, endPoint x: 219, endPoint y: 57, distance: 107.1
click at [219, 57] on p "Use this personalized guide to get your loyalty rewards program up and running." at bounding box center [163, 57] width 246 height 10
